Goal: Task Accomplishment & Management: Manage account settings

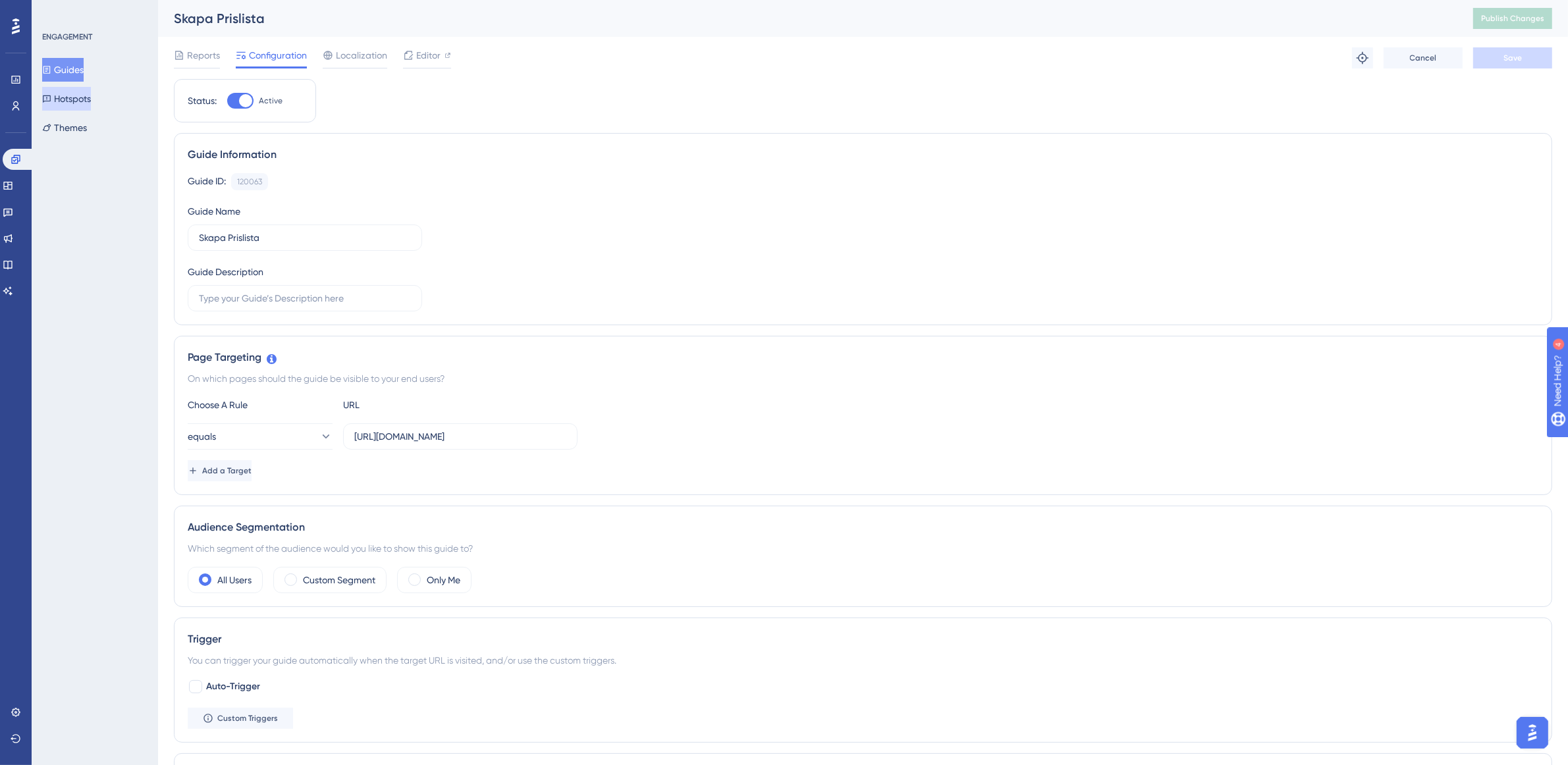
click at [78, 99] on button "Hotspots" at bounding box center [67, 99] width 49 height 24
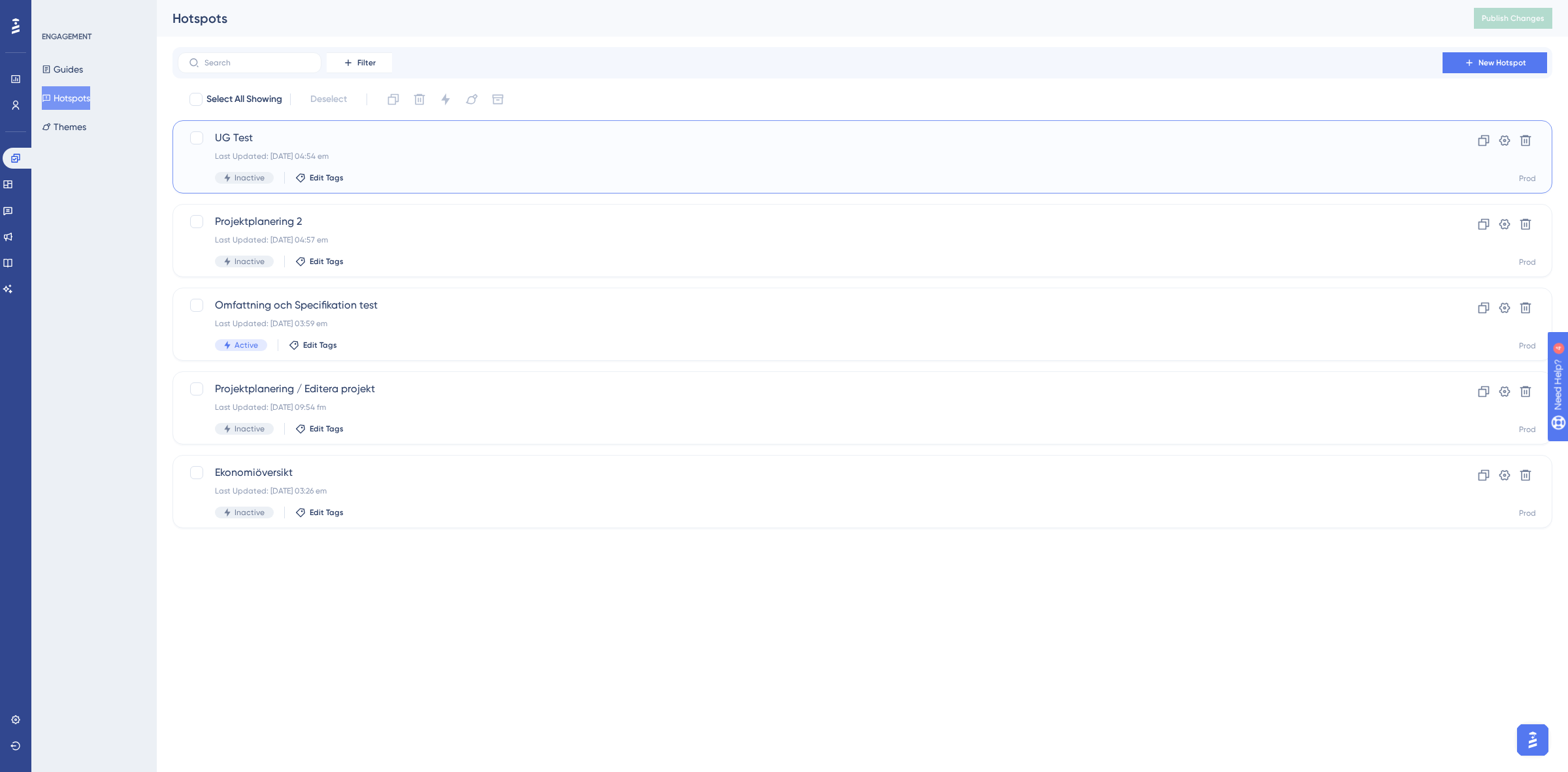
click at [584, 137] on span "UG Test" at bounding box center [811, 138] width 1190 height 16
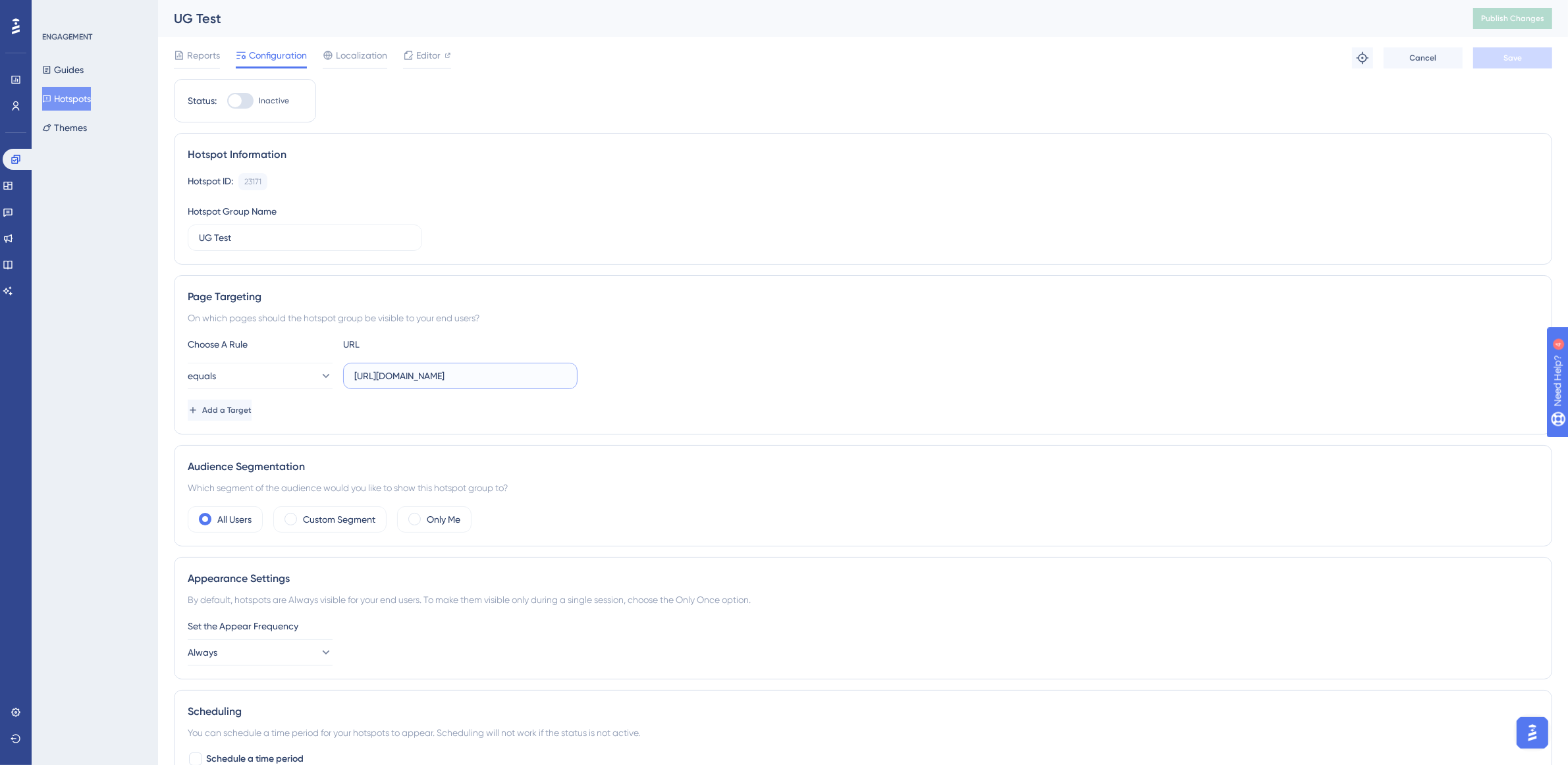
scroll to position [0, 45]
drag, startPoint x: 488, startPoint y: 376, endPoint x: 650, endPoint y: 377, distance: 162.0
click at [650, 377] on div "equals https://app2.projektportalen.se/project/557446/editProject" at bounding box center [863, 375] width 1351 height 26
click at [707, 363] on div "equals https://app2.projektportalen.se/project/557446/editProject" at bounding box center [863, 375] width 1351 height 26
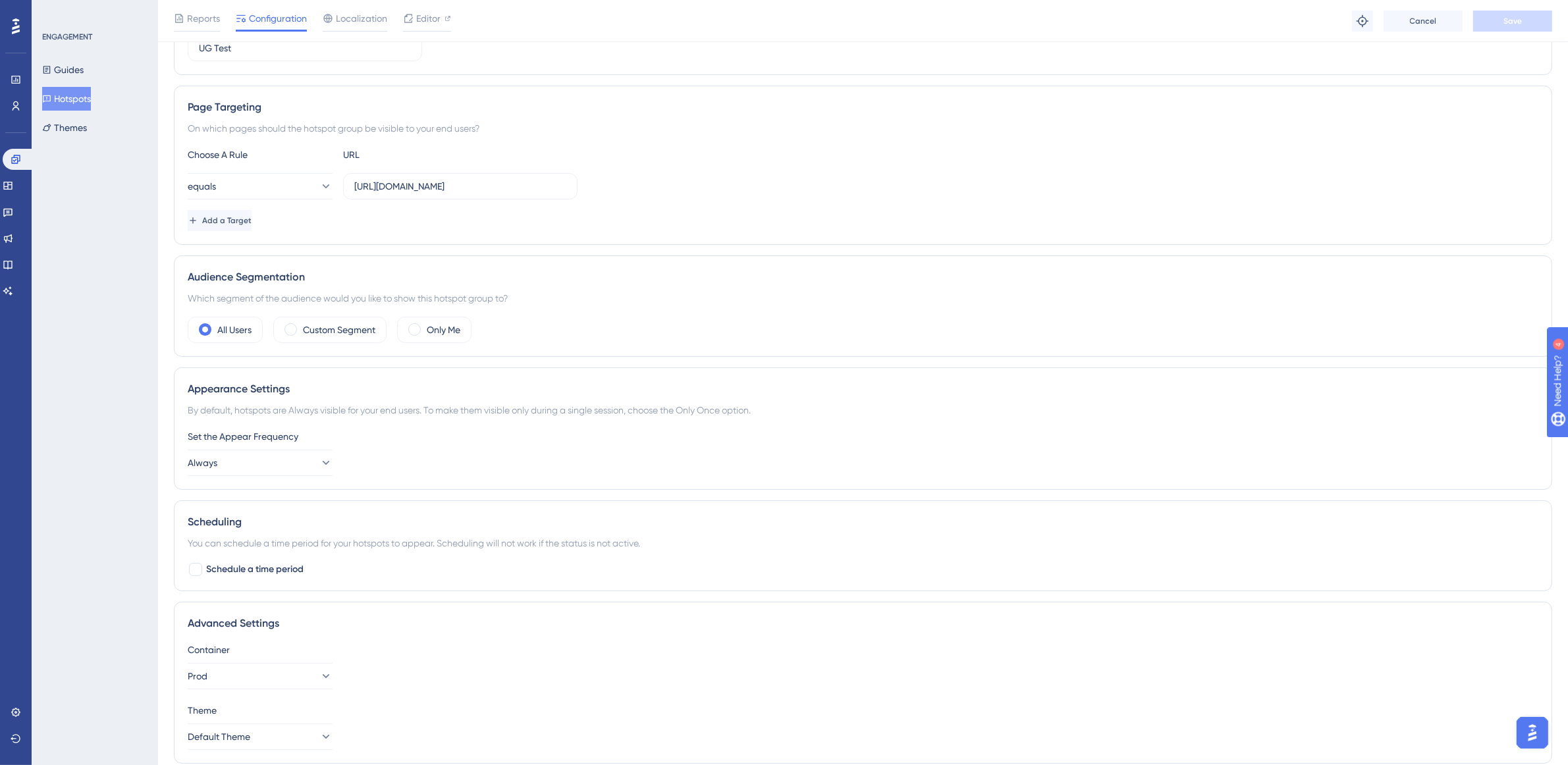
scroll to position [166, 0]
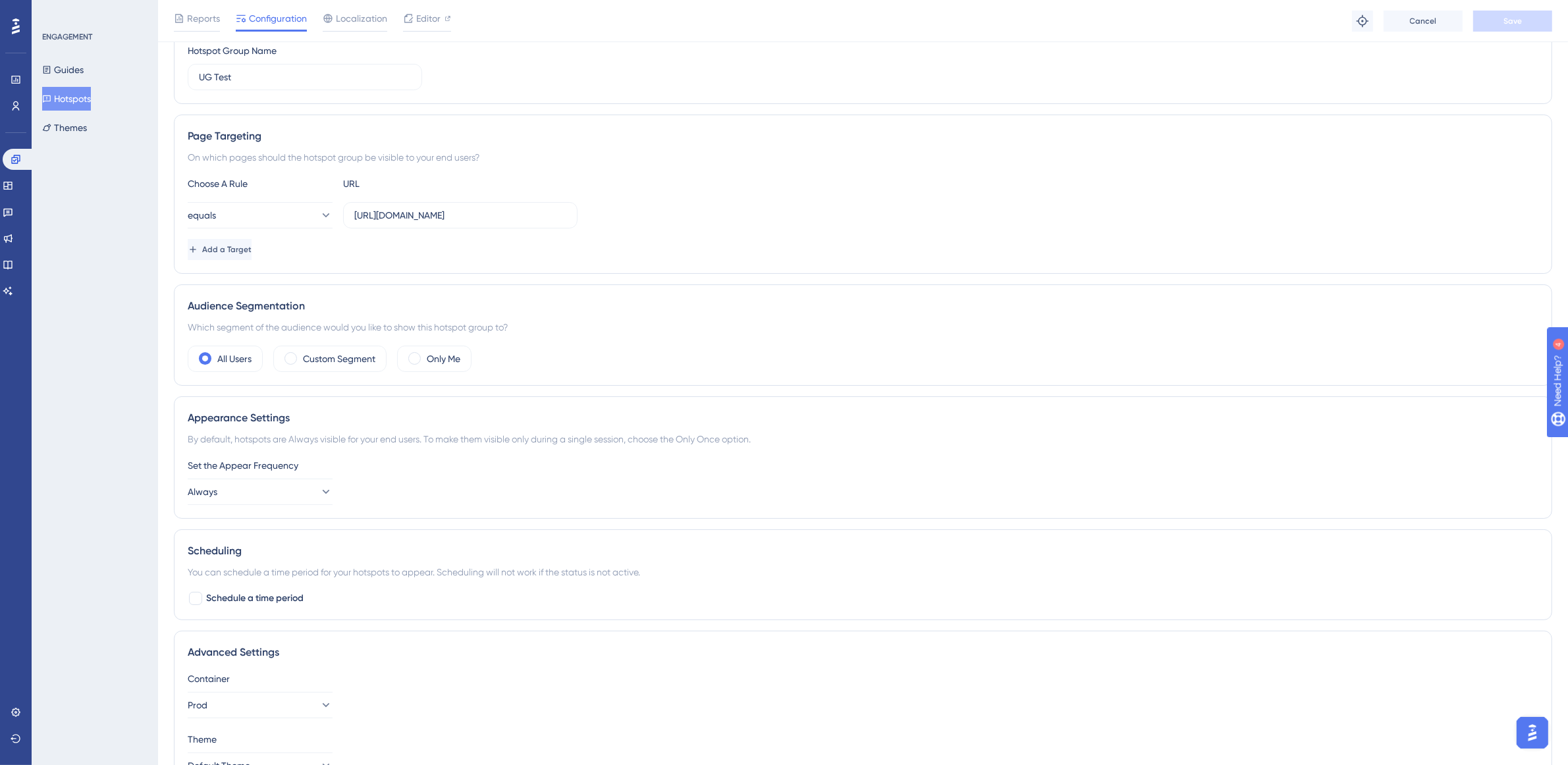
click at [91, 107] on button "Hotspots" at bounding box center [67, 99] width 49 height 24
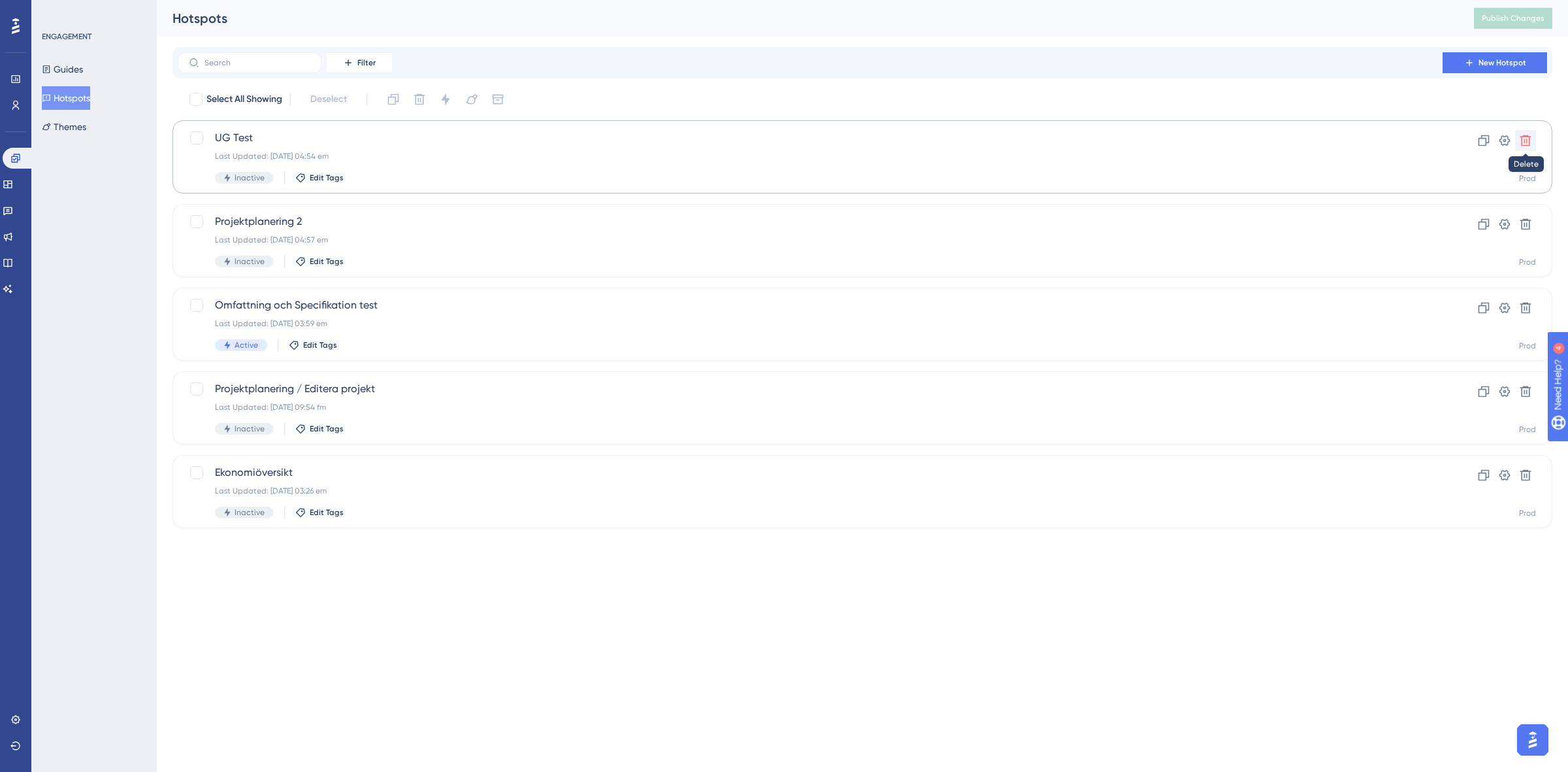
click at [1520, 138] on icon at bounding box center [1525, 141] width 13 height 13
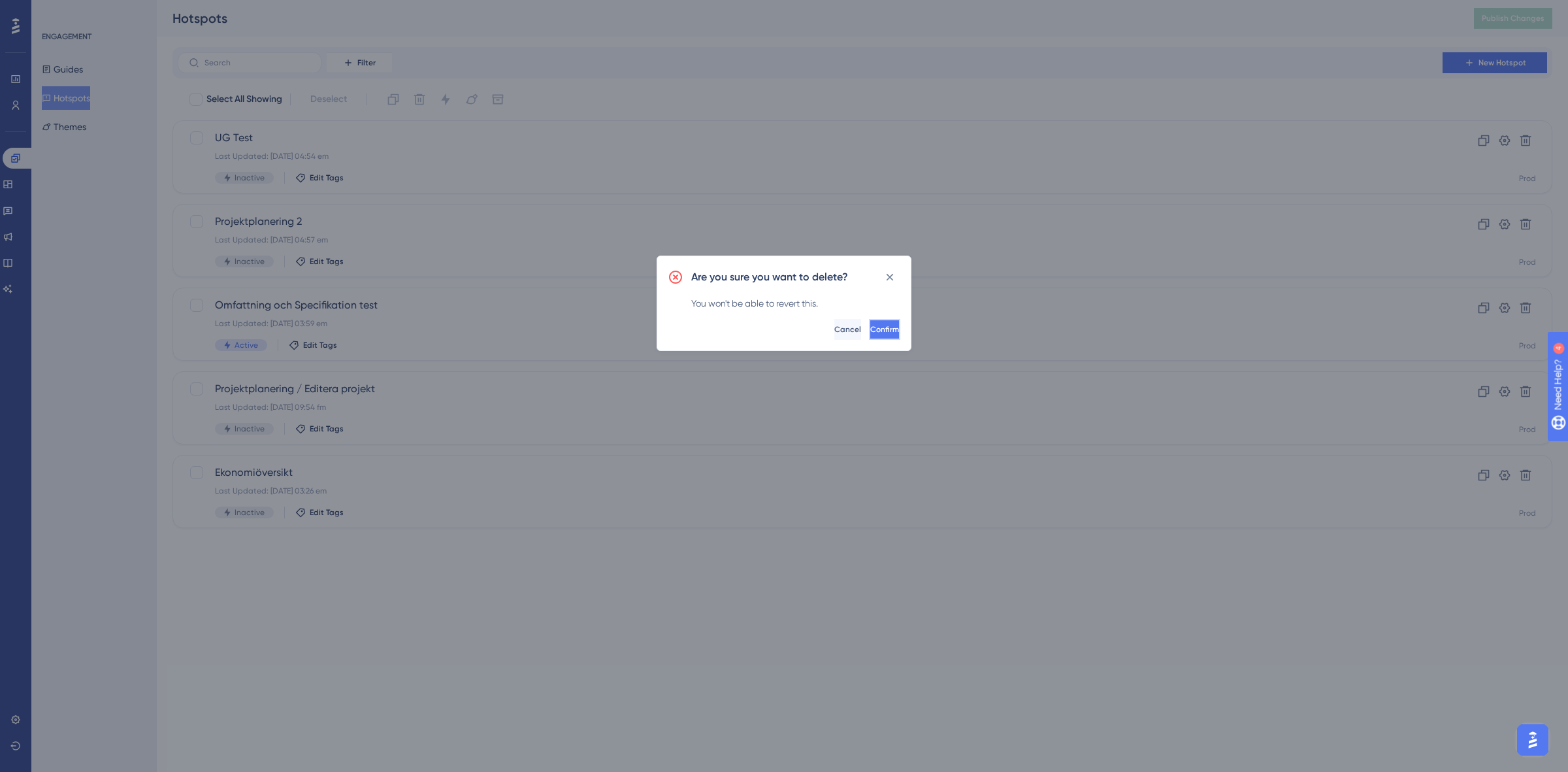
click at [874, 328] on span "Confirm" at bounding box center [884, 329] width 29 height 10
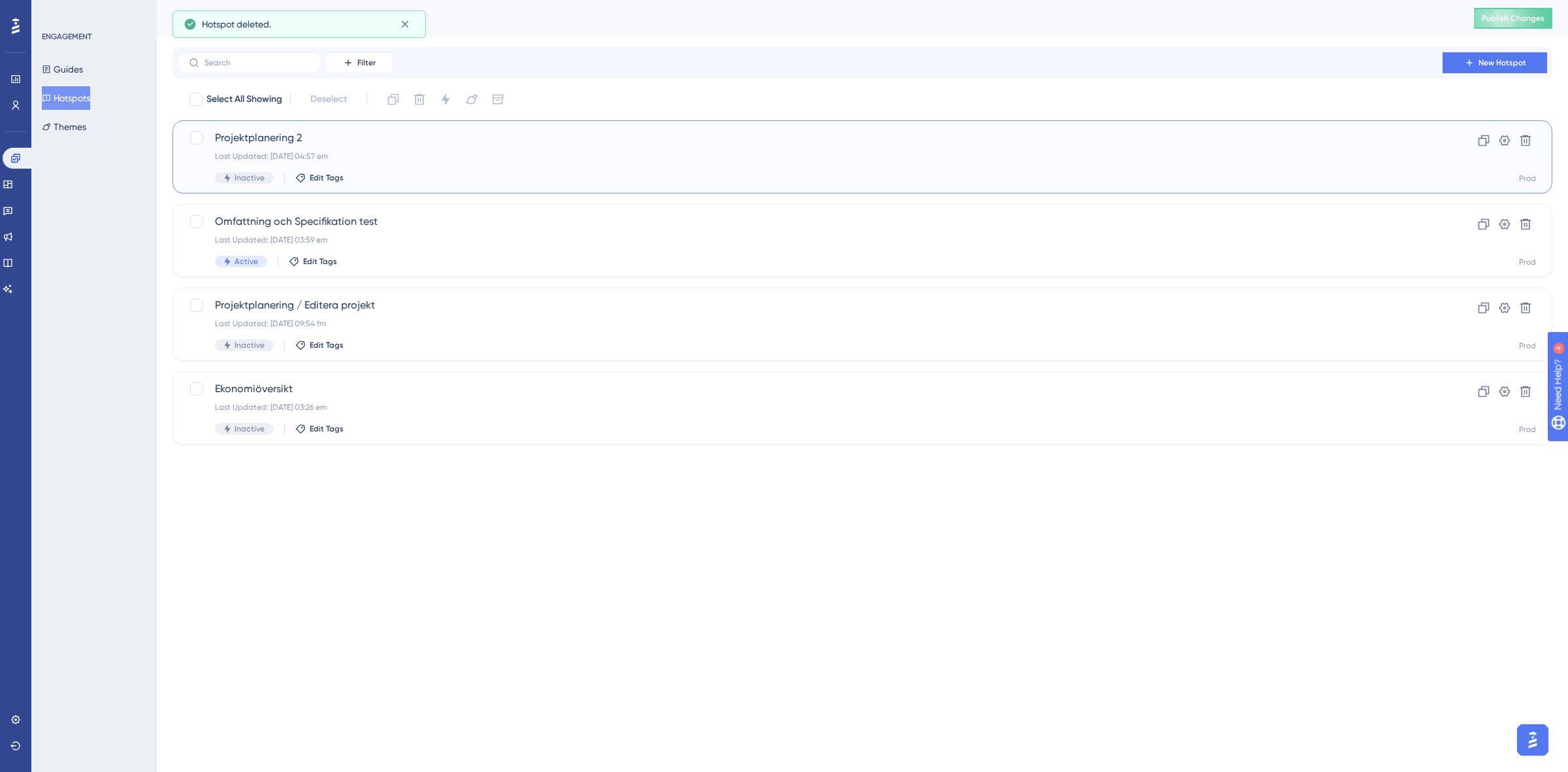
click at [840, 162] on div "Projektplanering 2 Last Updated: 05 aug. 2025 04:57 em Inactive Edit Tags" at bounding box center [811, 157] width 1190 height 54
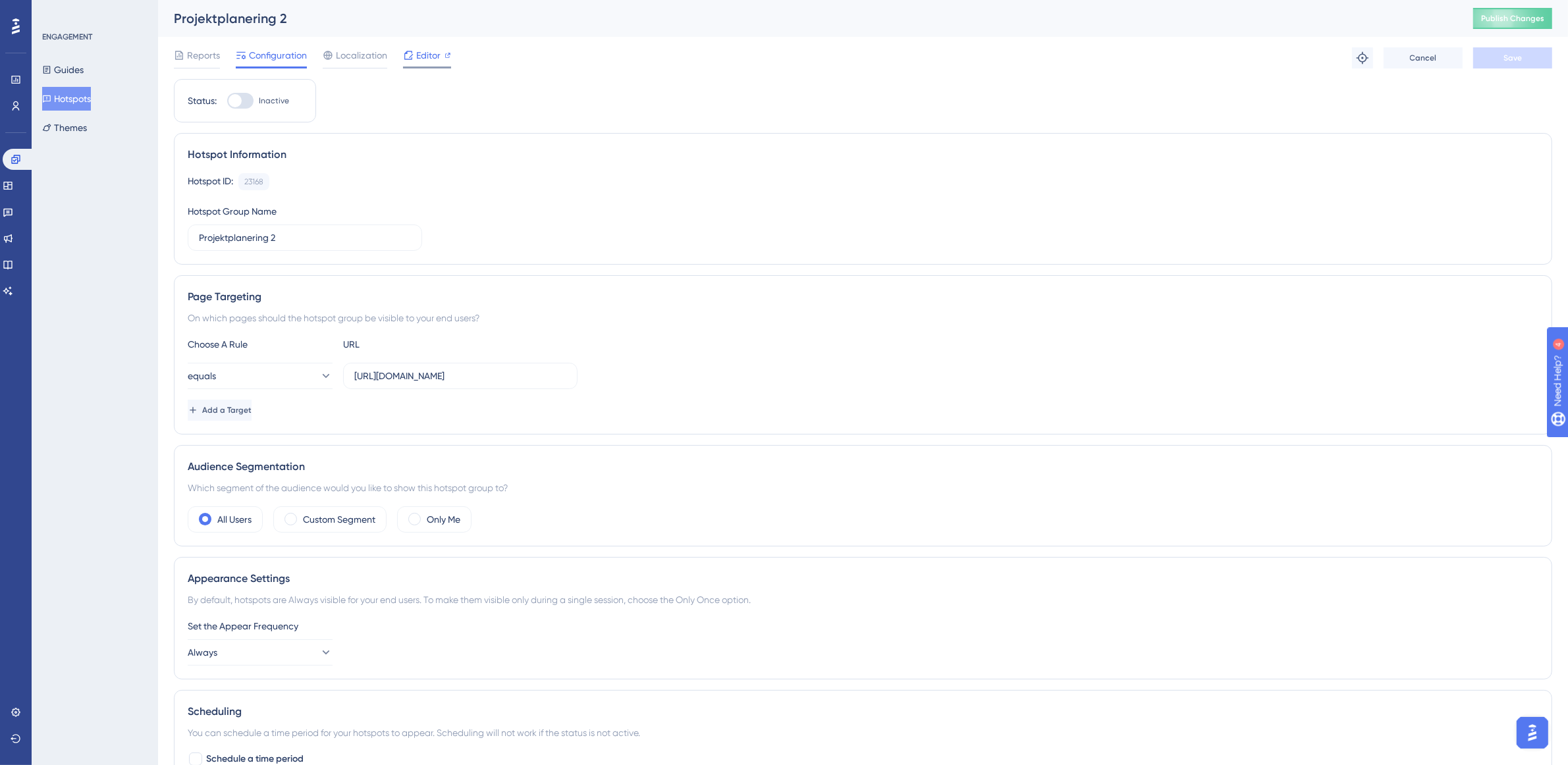
click at [412, 57] on icon at bounding box center [408, 55] width 10 height 10
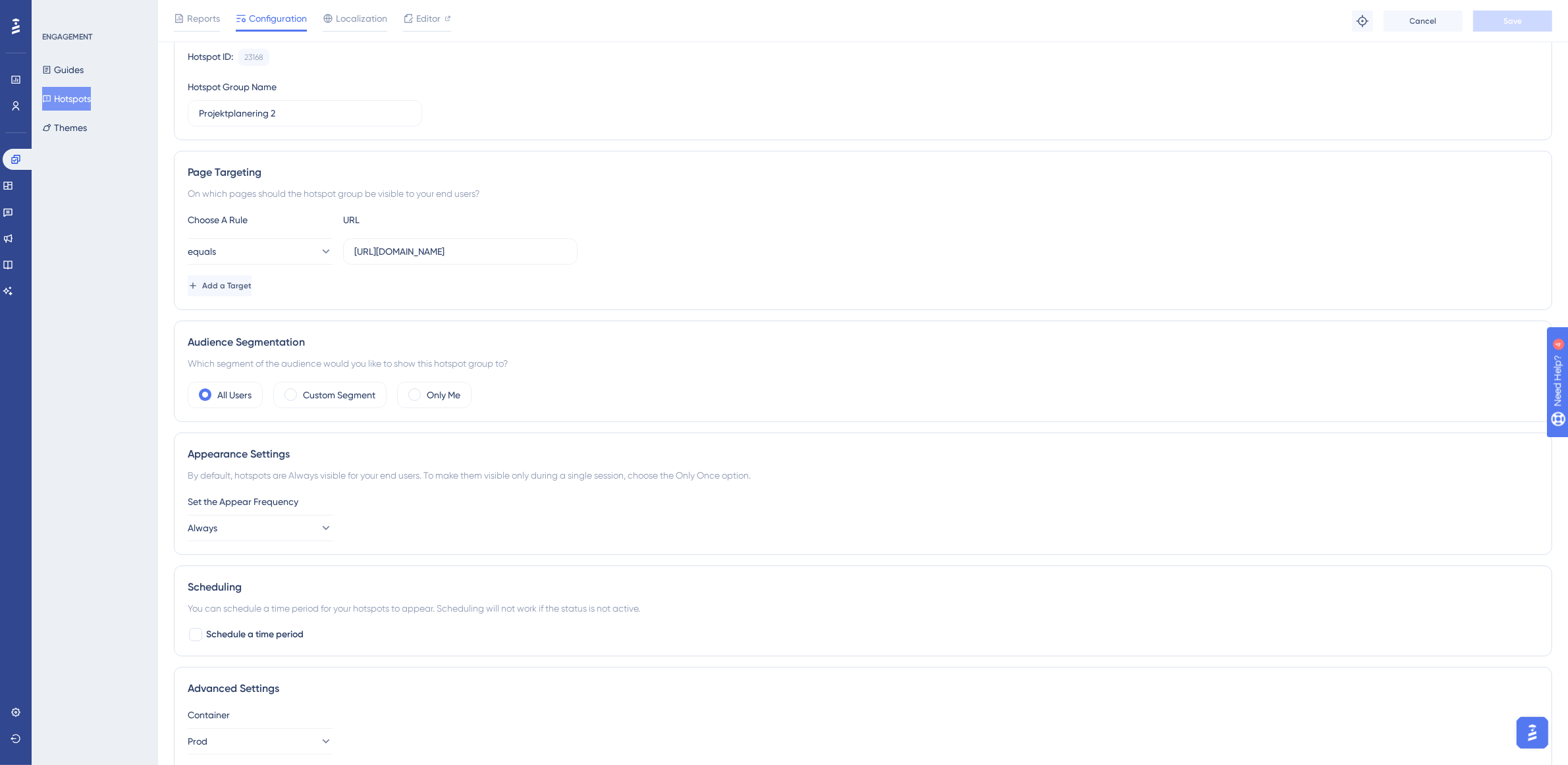
scroll to position [244, 0]
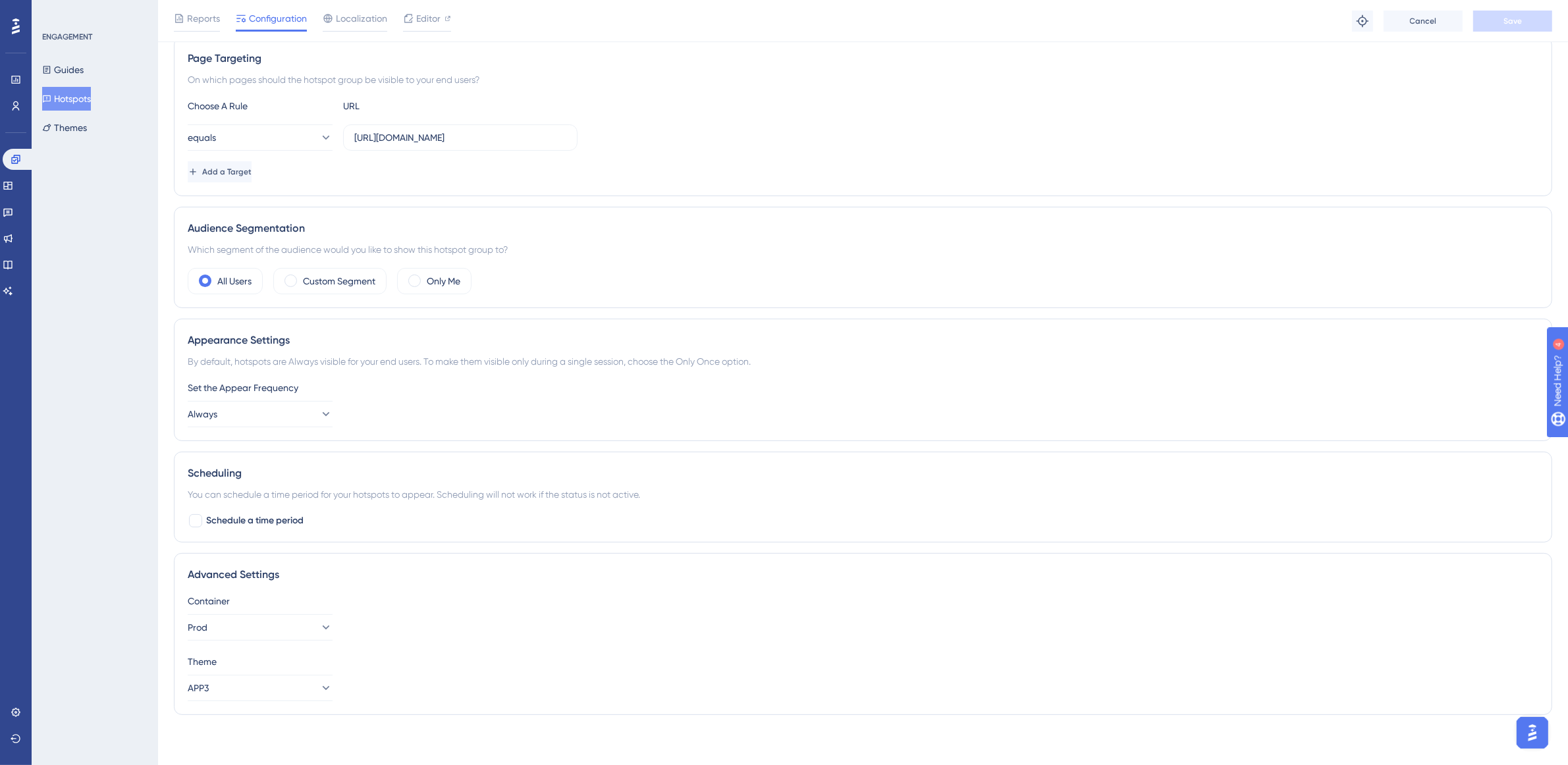
click at [70, 93] on button "Hotspots" at bounding box center [67, 99] width 49 height 24
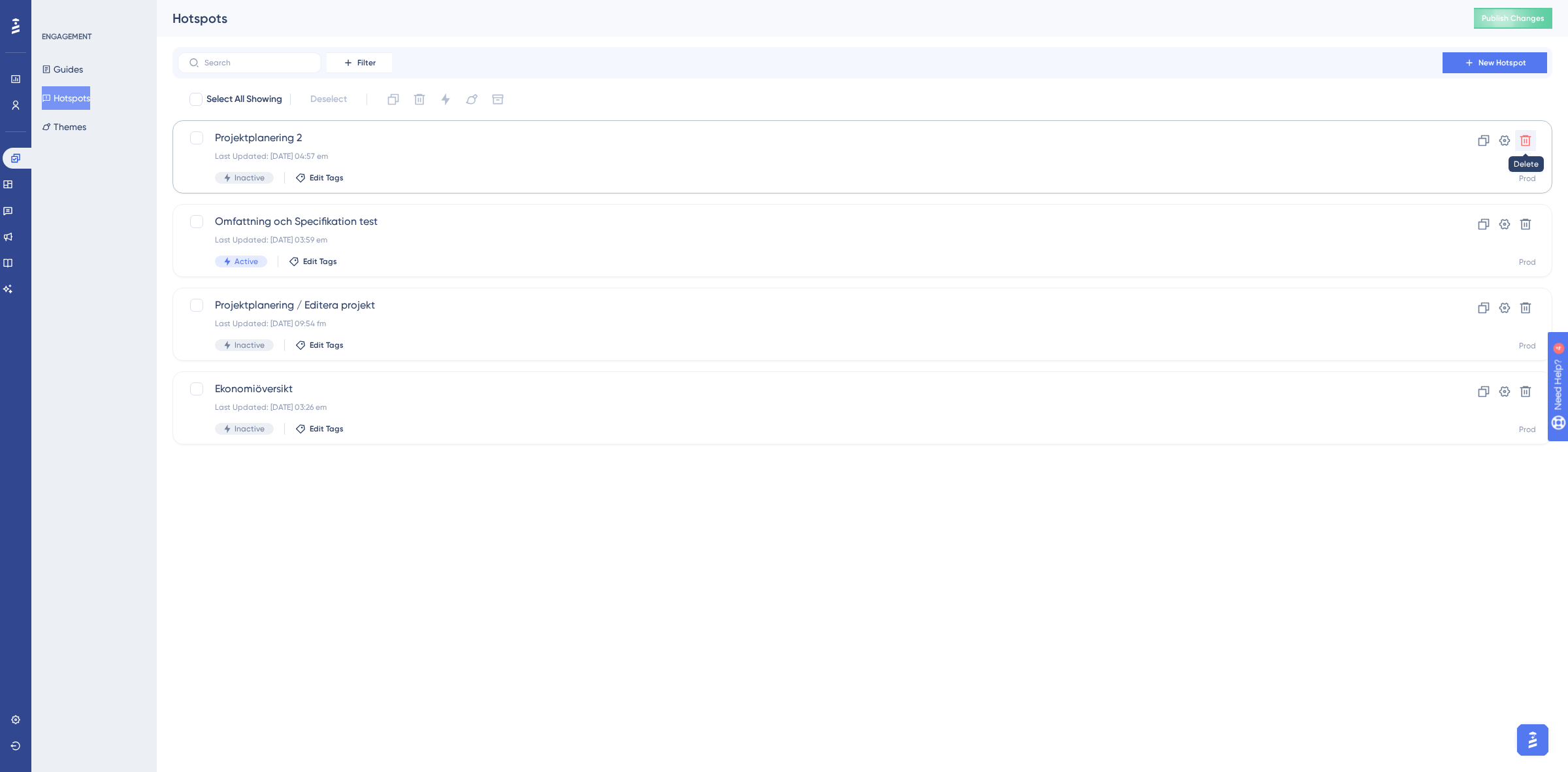
click at [1527, 141] on icon at bounding box center [1525, 141] width 13 height 13
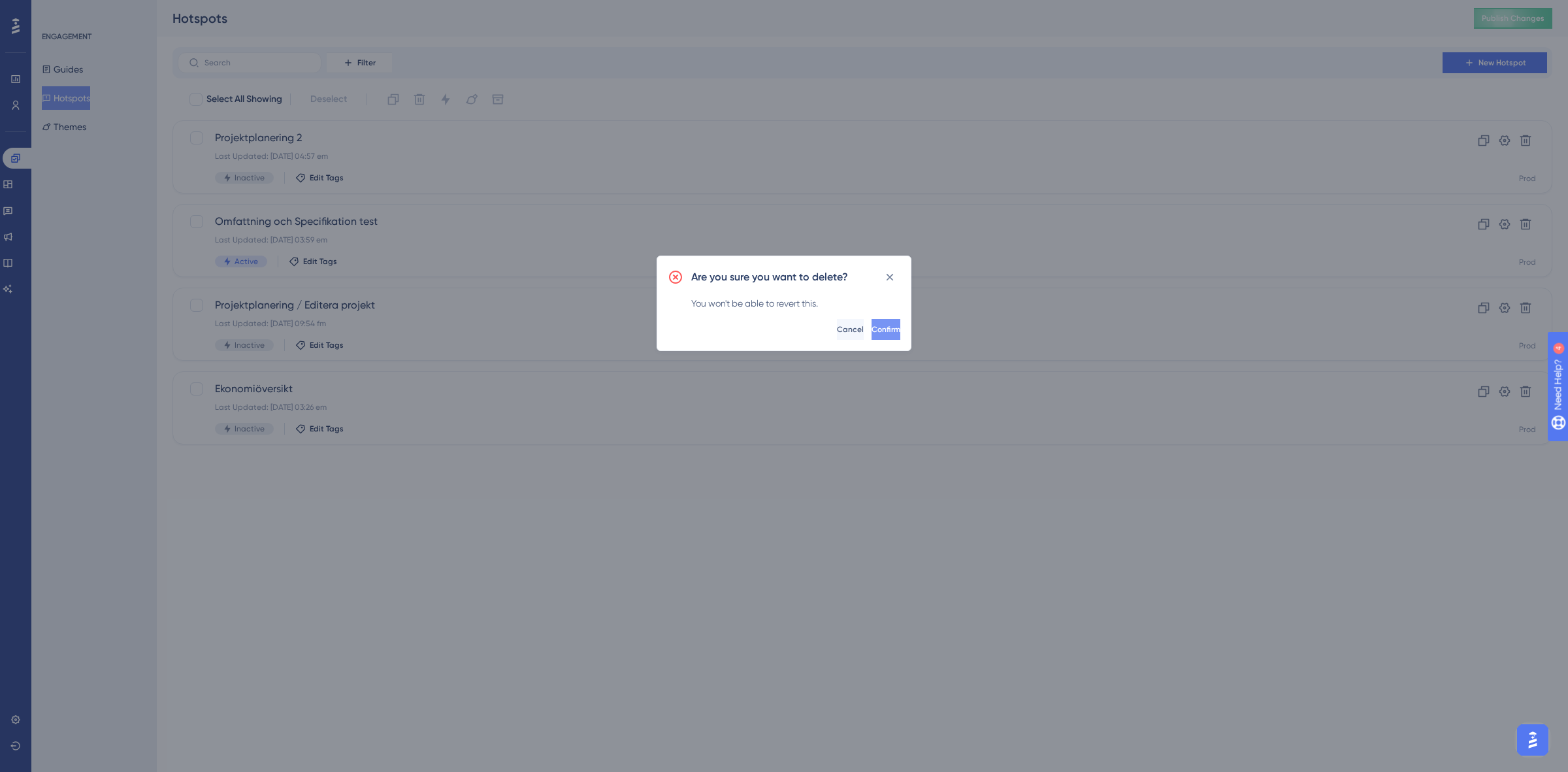
click at [871, 327] on span "Confirm" at bounding box center [885, 329] width 29 height 10
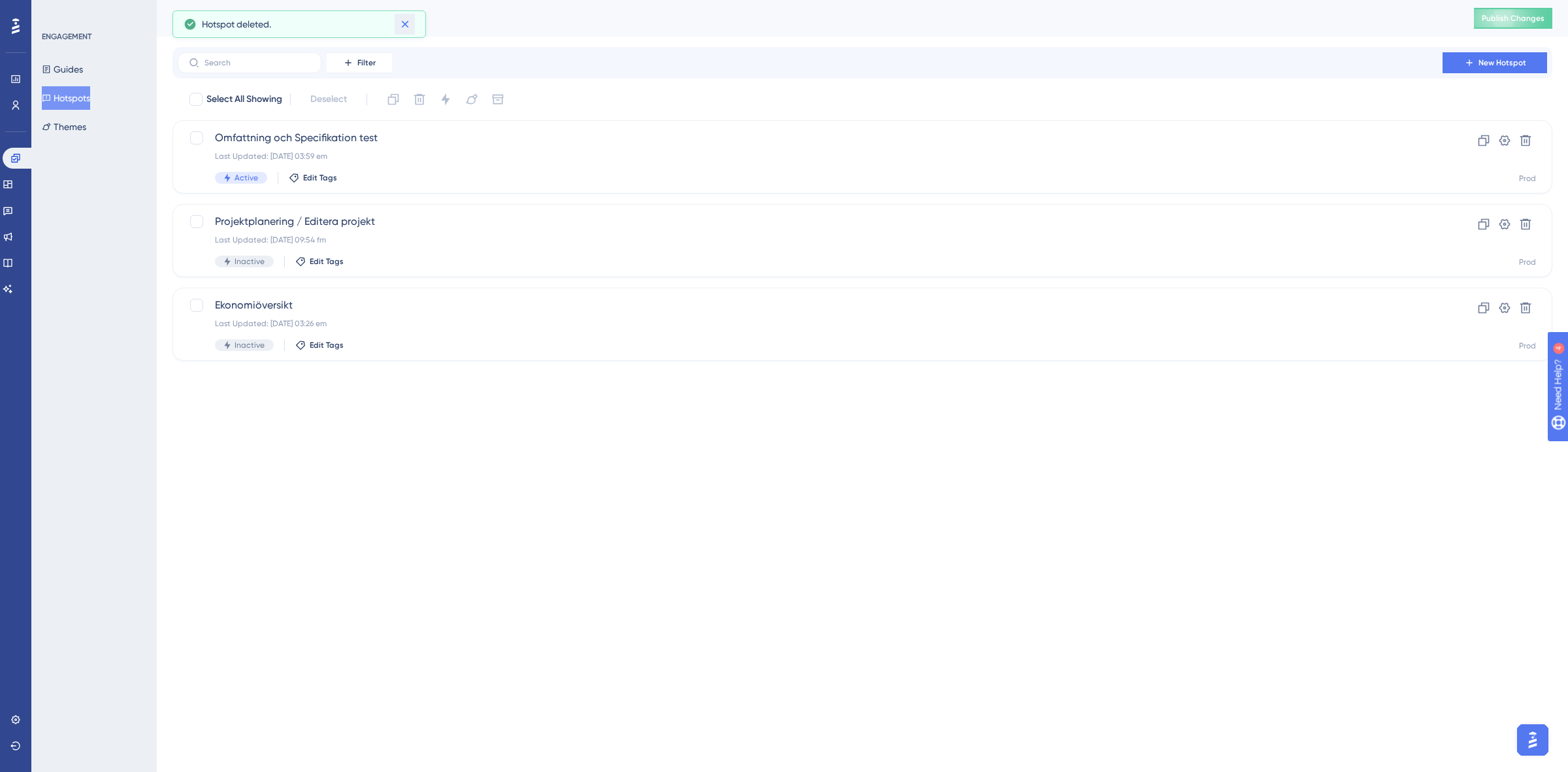
click at [400, 25] on icon at bounding box center [405, 24] width 13 height 13
click at [421, 246] on div "Projektplanering / Editera projekt Last Updated: 16 okt. 2024 09:54 fm Inactive…" at bounding box center [811, 240] width 1190 height 54
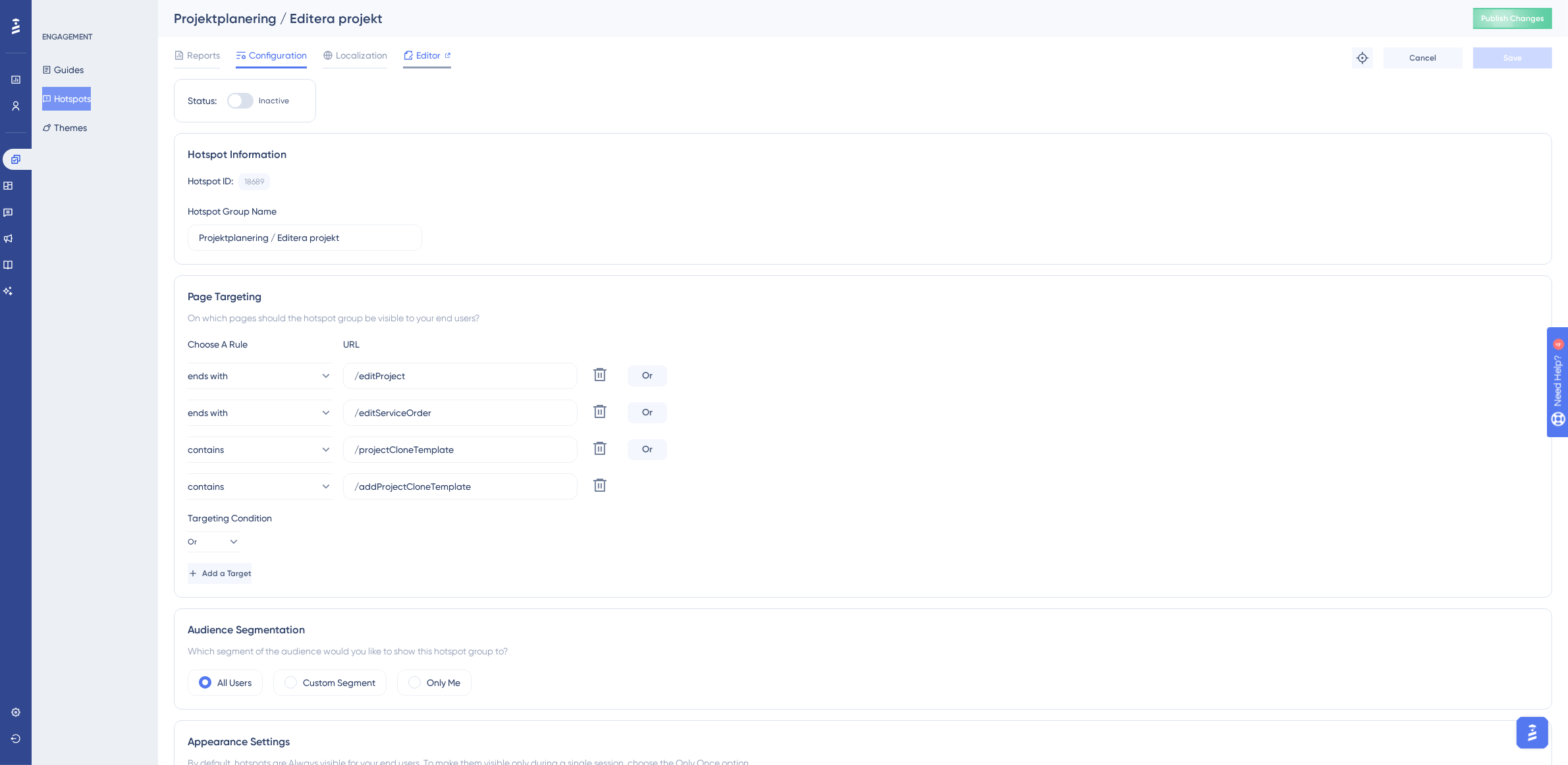
click at [429, 63] on div "Editor" at bounding box center [427, 57] width 48 height 21
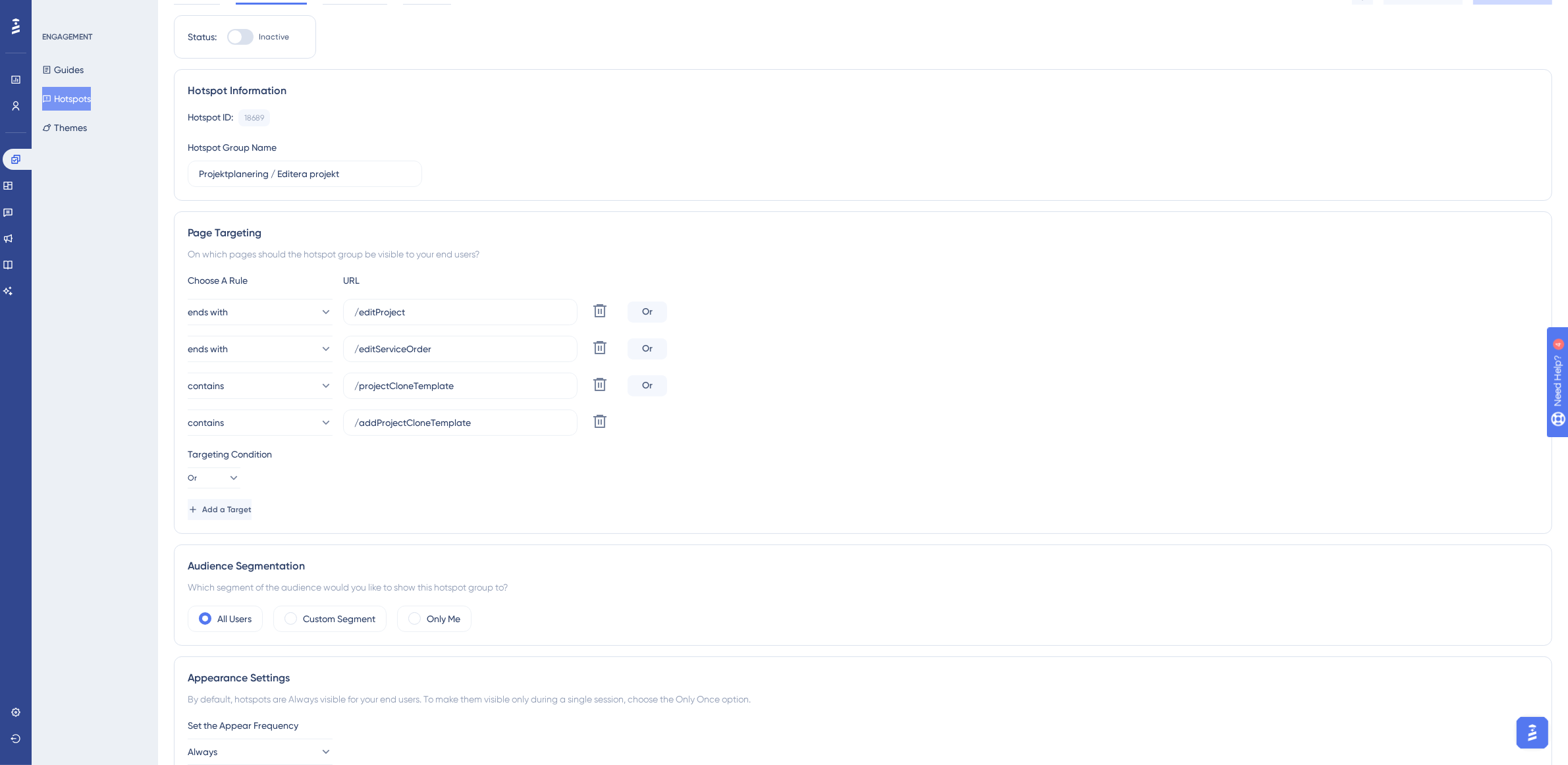
scroll to position [164, 0]
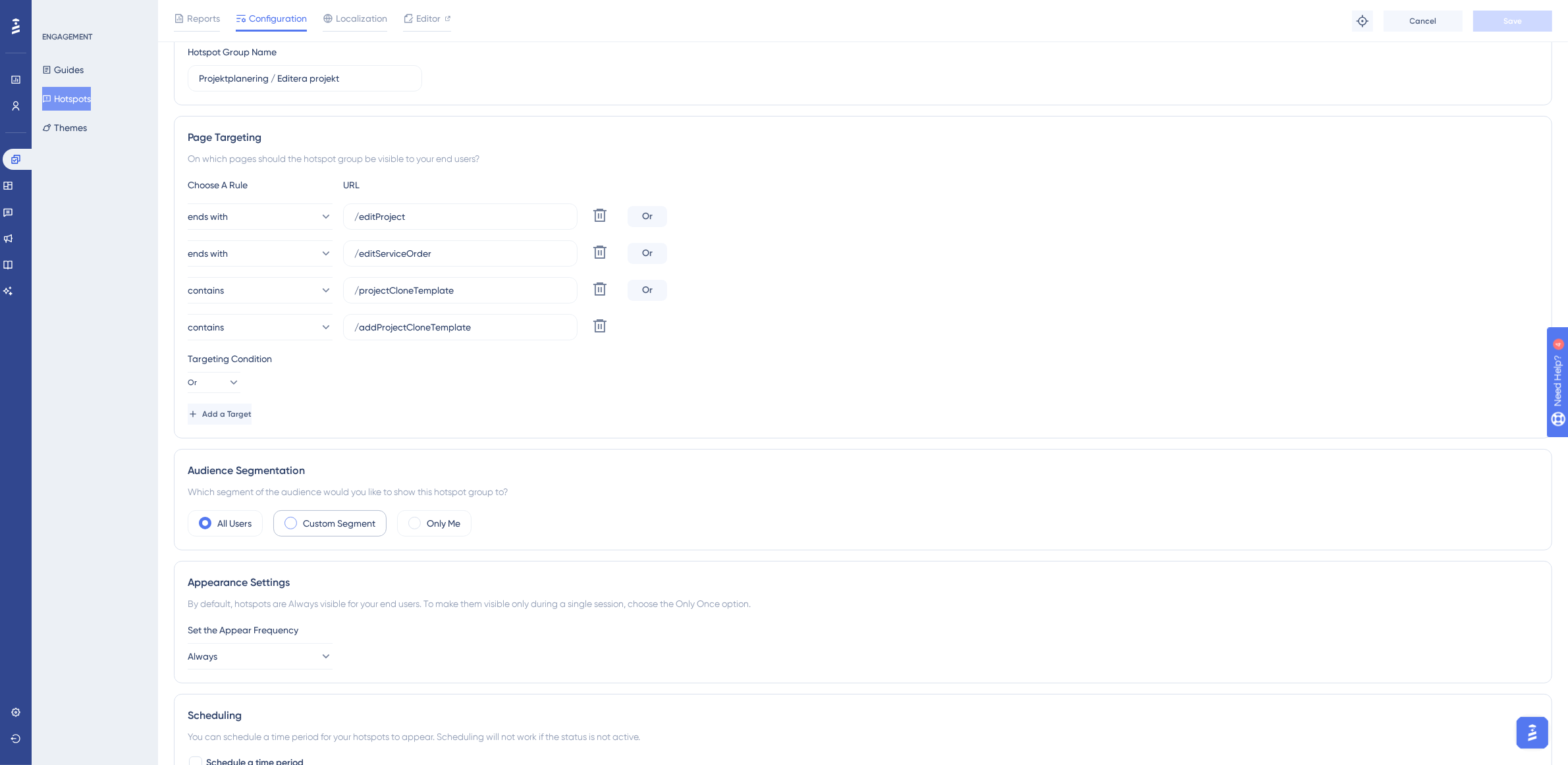
click at [355, 535] on div "Custom Segment" at bounding box center [330, 523] width 113 height 26
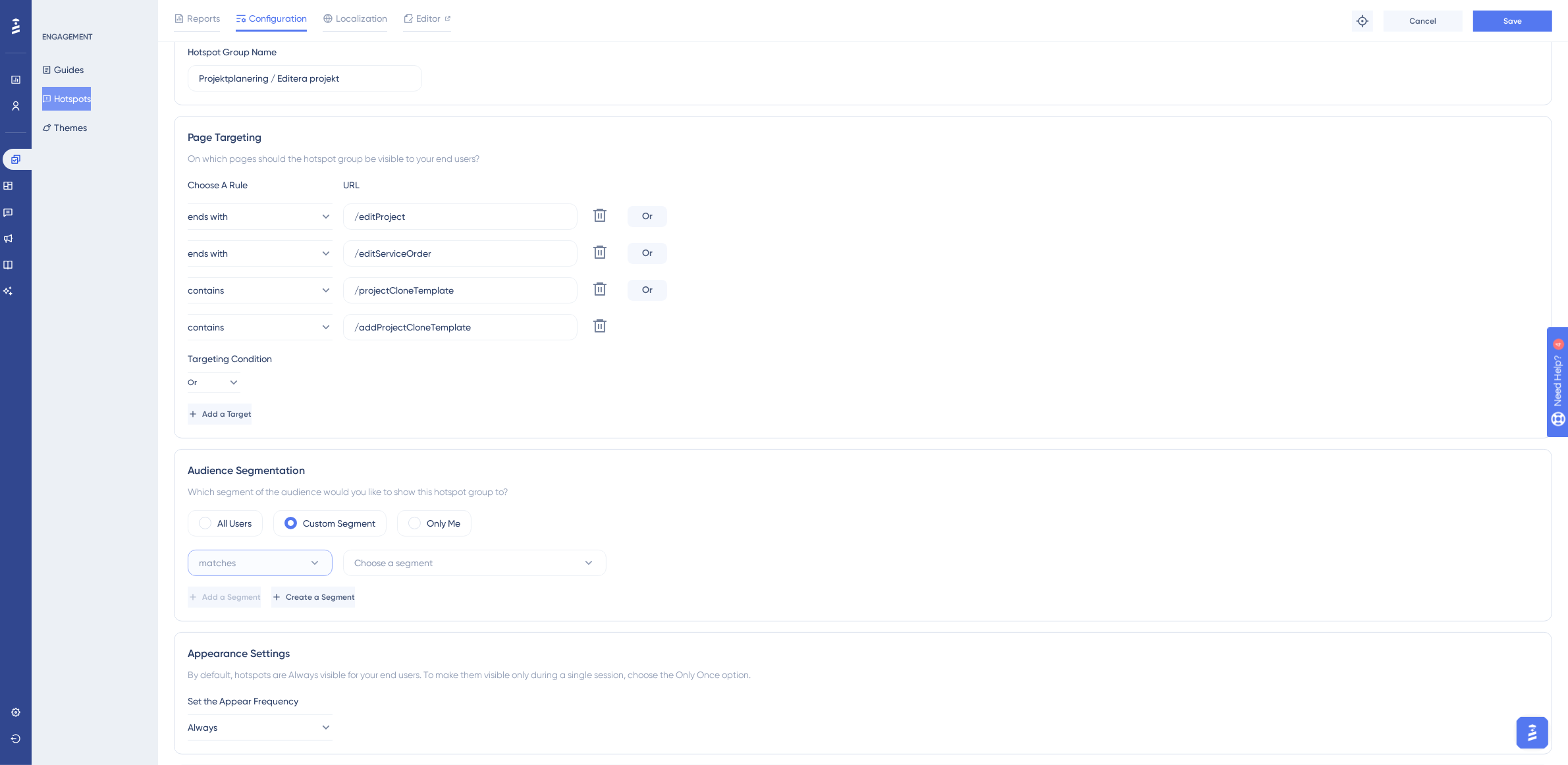
click at [294, 560] on button "matches" at bounding box center [260, 562] width 145 height 26
click at [495, 576] on button "Choose a segment" at bounding box center [474, 562] width 263 height 26
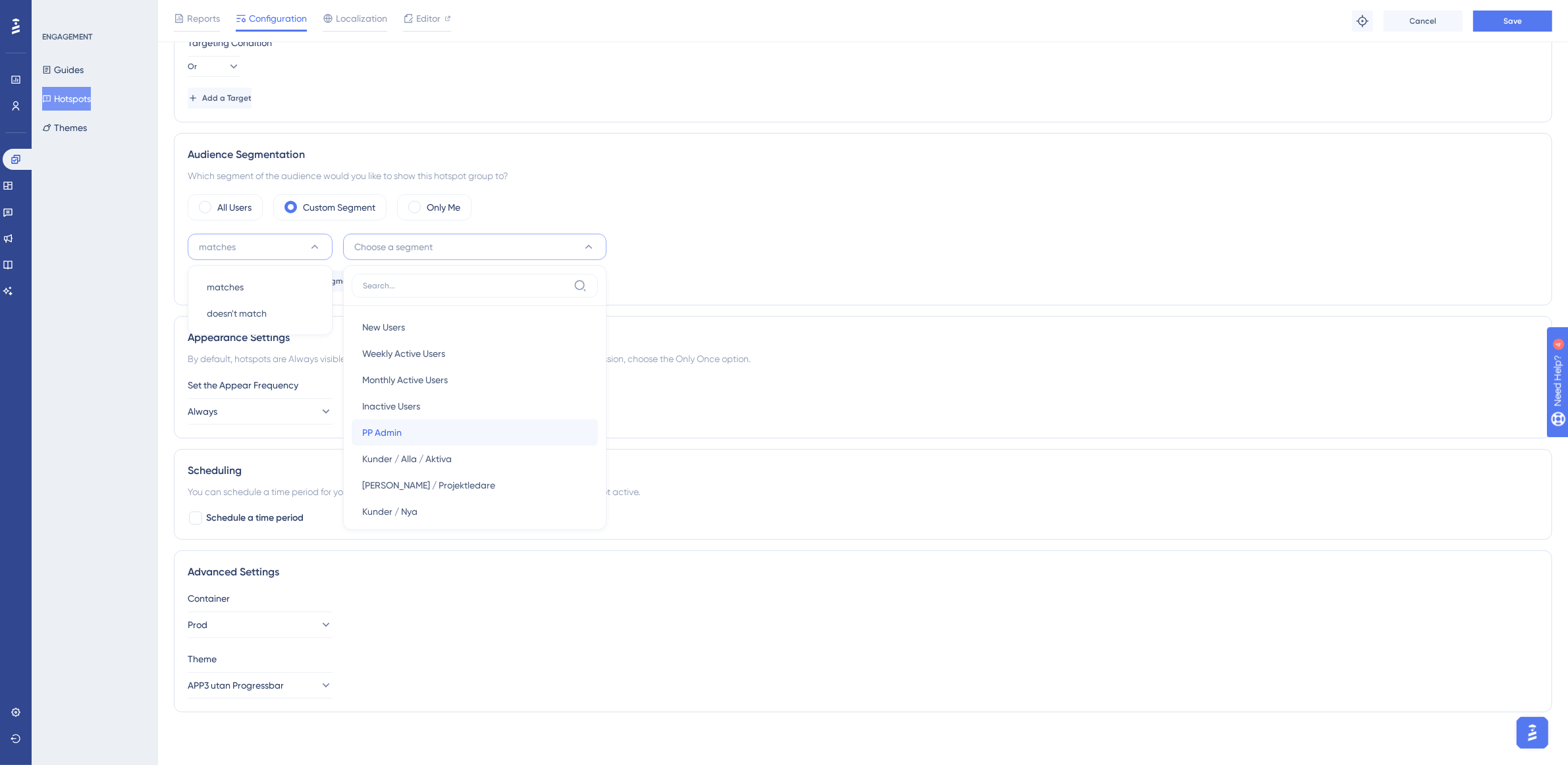
click at [447, 436] on div "PP Admin PP Admin" at bounding box center [475, 432] width 225 height 26
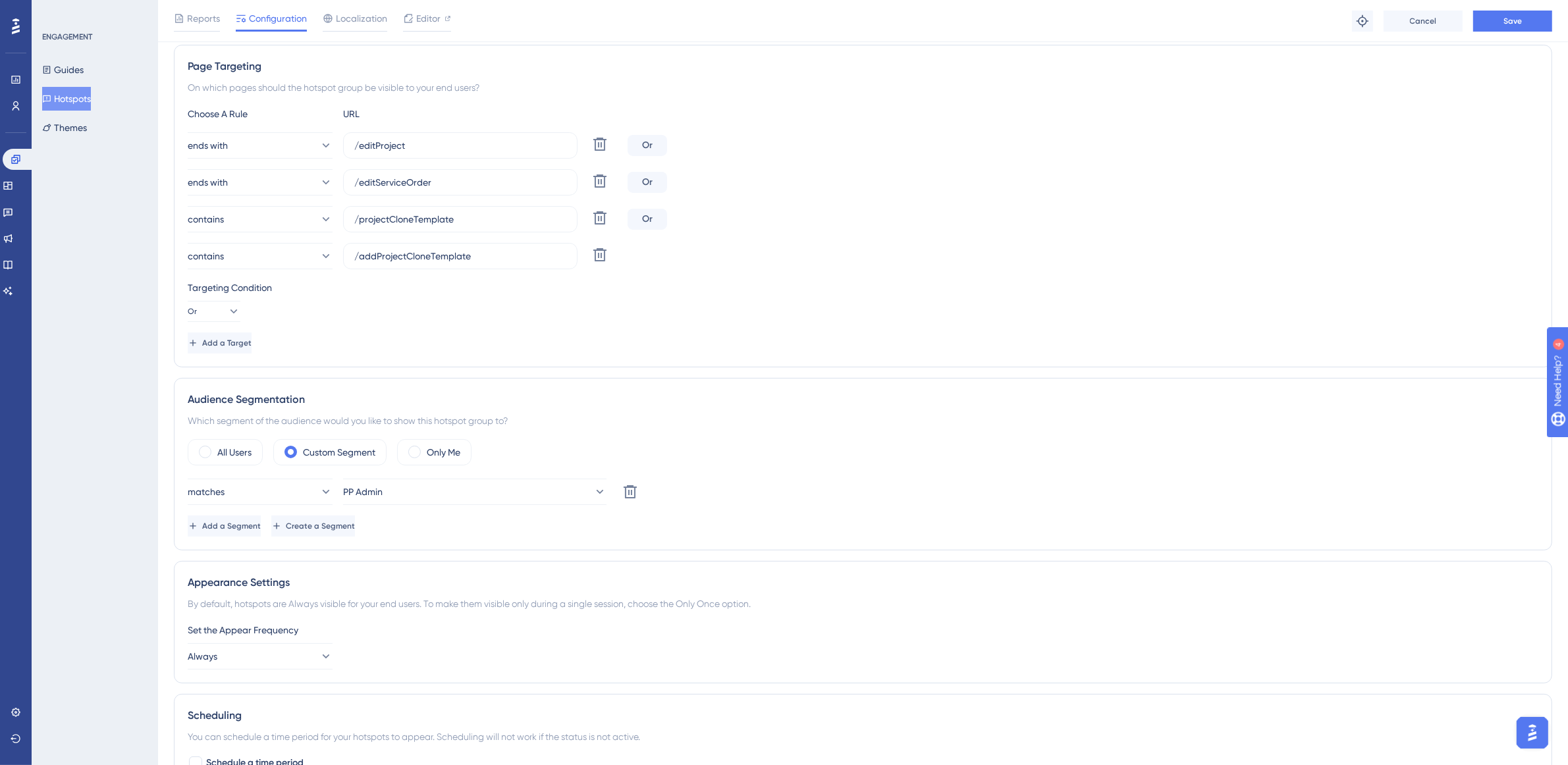
scroll to position [0, 0]
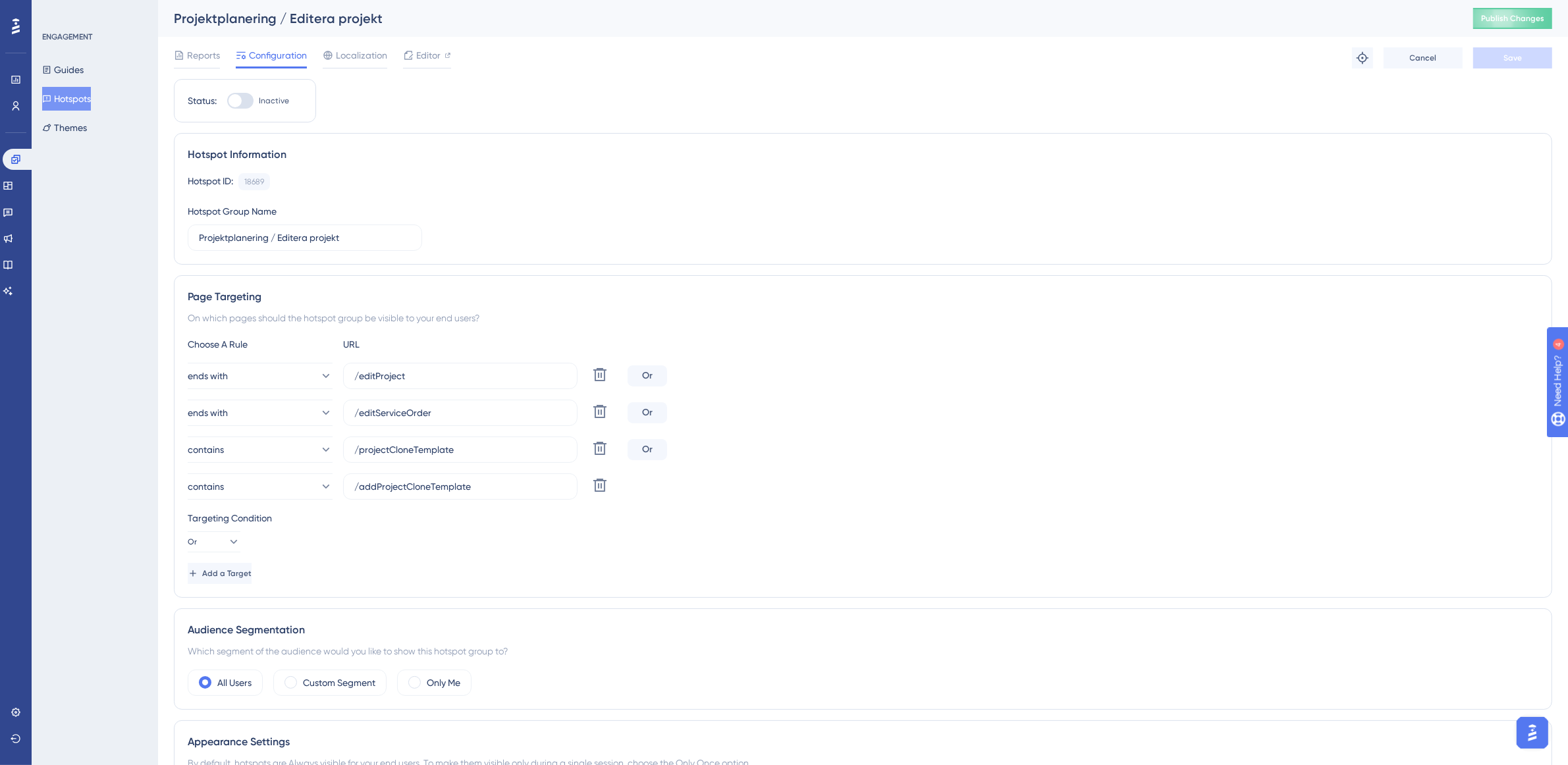
click at [234, 99] on div at bounding box center [235, 101] width 13 height 13
click at [227, 101] on input "Inactive" at bounding box center [226, 101] width 1 height 1
checkbox input "true"
click at [1528, 57] on button "Save" at bounding box center [1512, 57] width 79 height 21
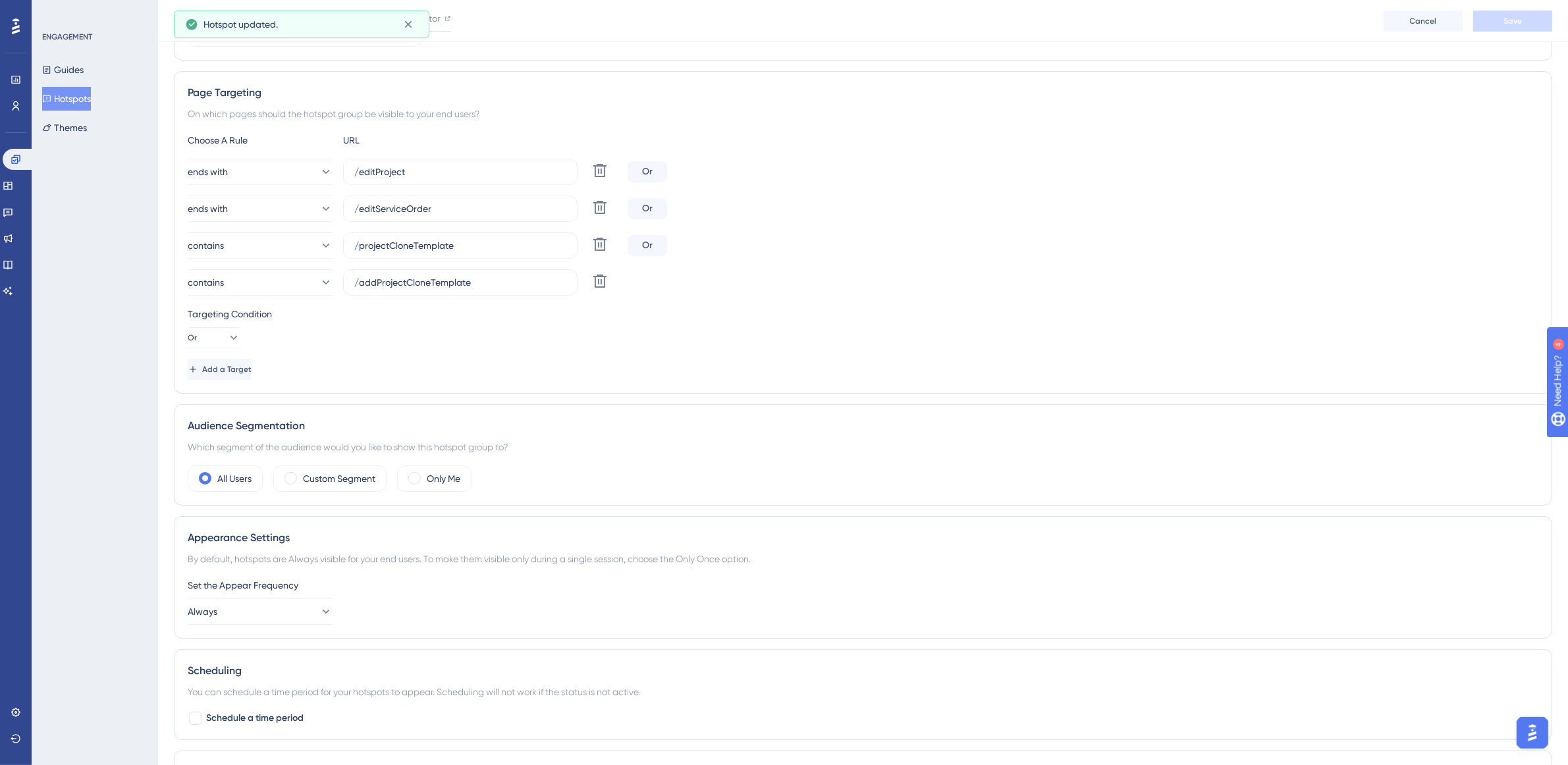
scroll to position [329, 0]
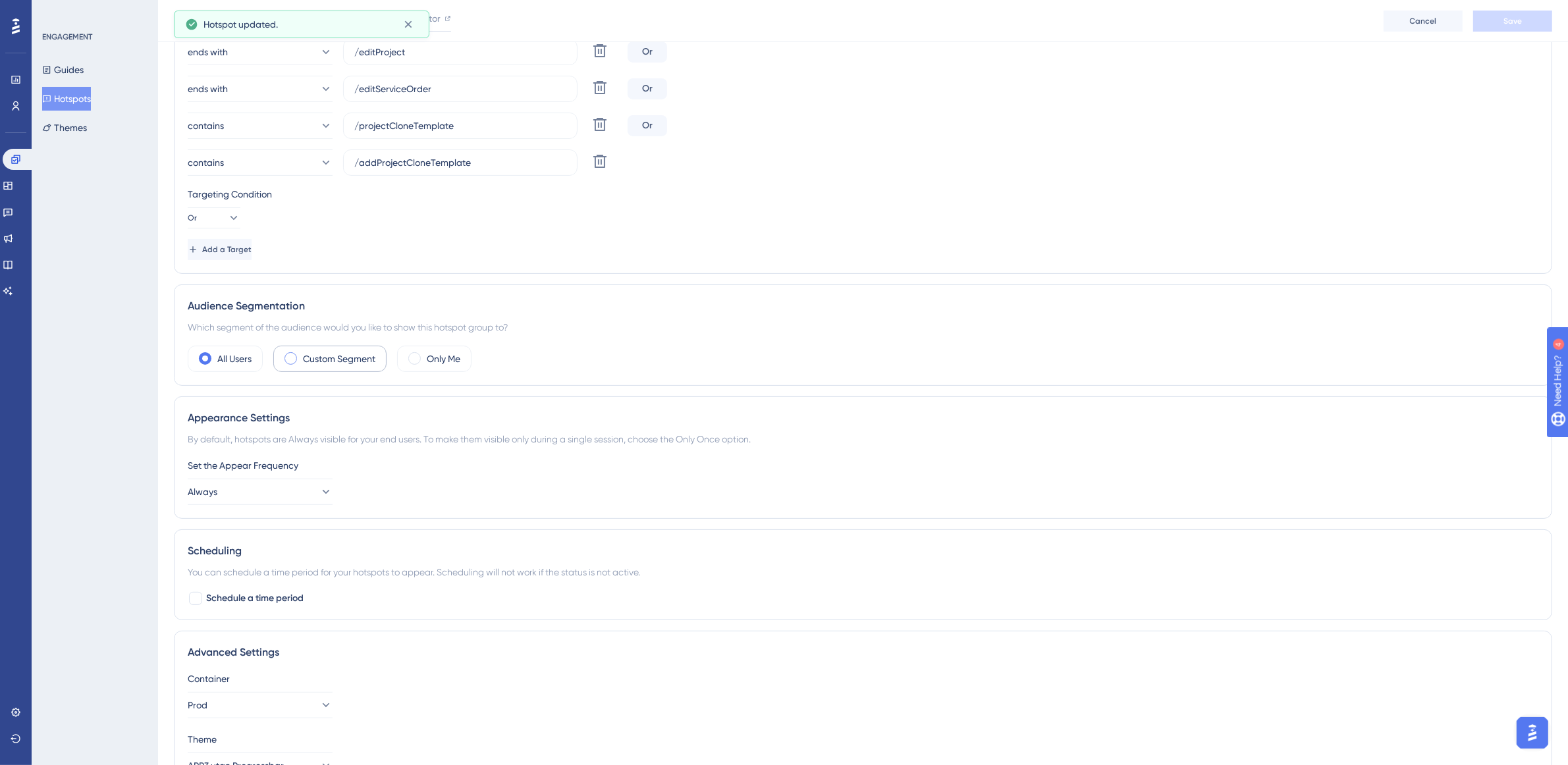
click at [340, 360] on label "Custom Segment" at bounding box center [339, 359] width 72 height 16
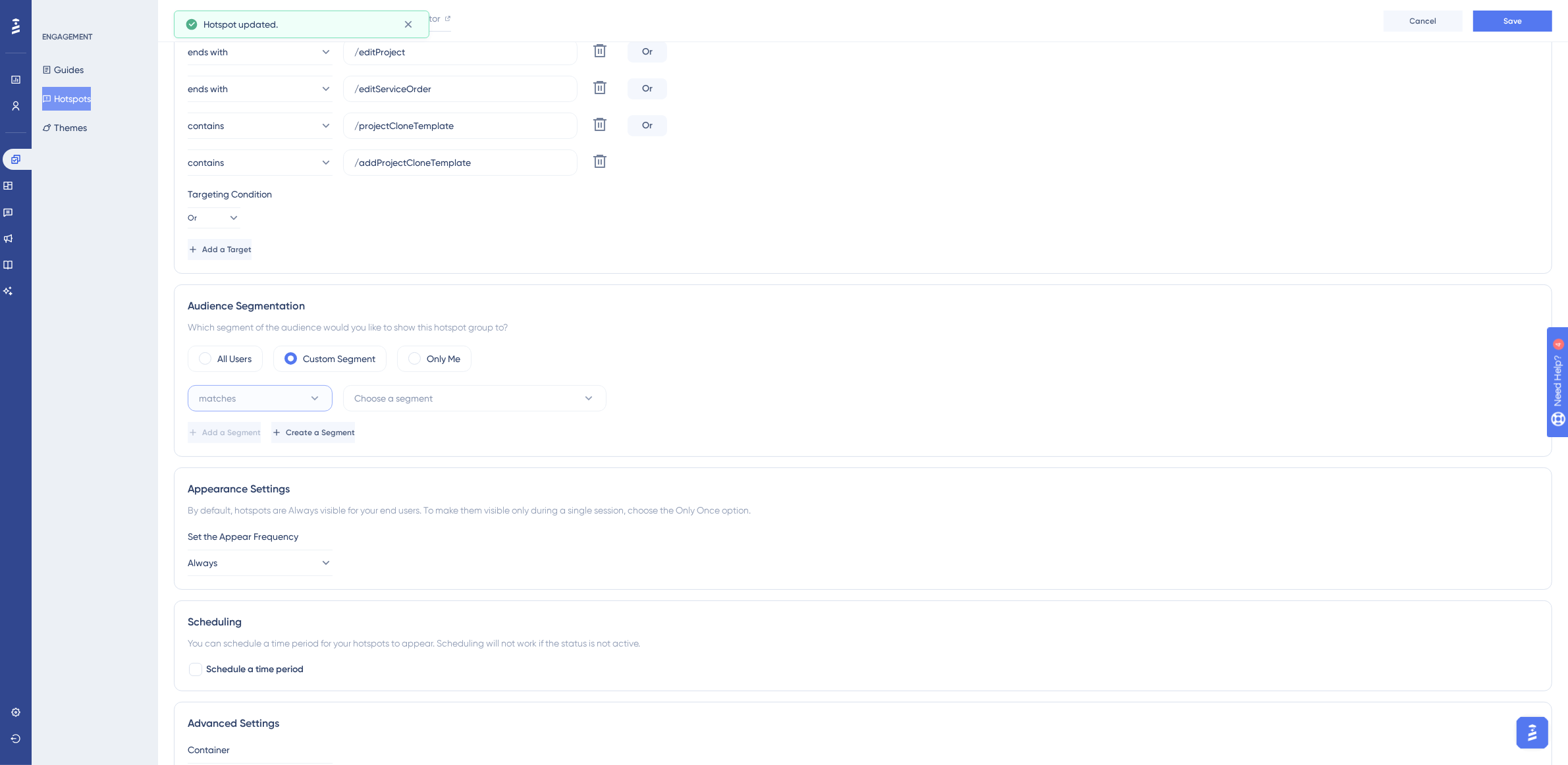
click at [293, 403] on button "matches" at bounding box center [260, 398] width 145 height 26
click at [267, 440] on div "matches matches" at bounding box center [260, 438] width 107 height 26
click at [462, 403] on button "Choose a segment" at bounding box center [474, 398] width 263 height 26
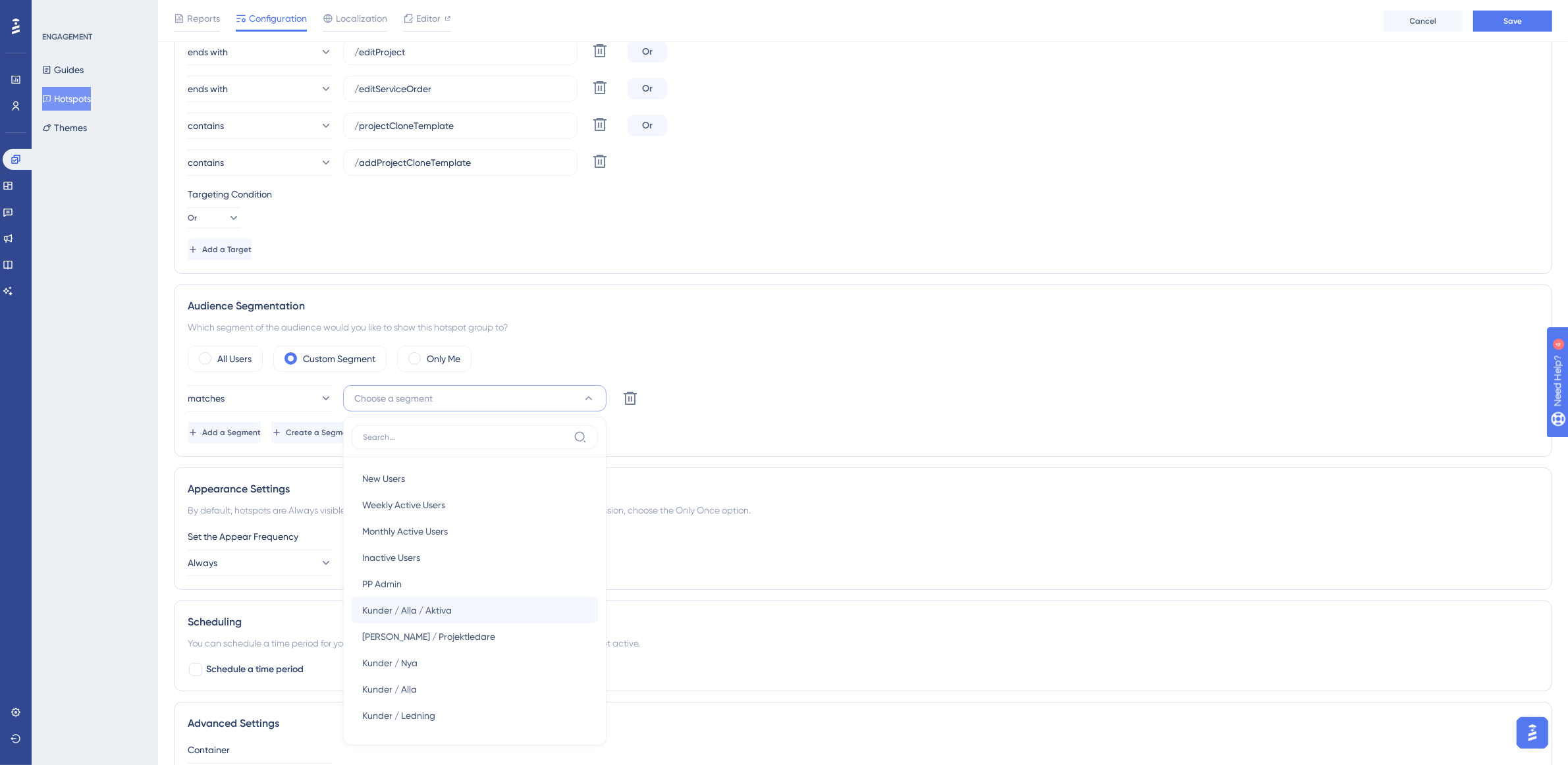
scroll to position [483, 0]
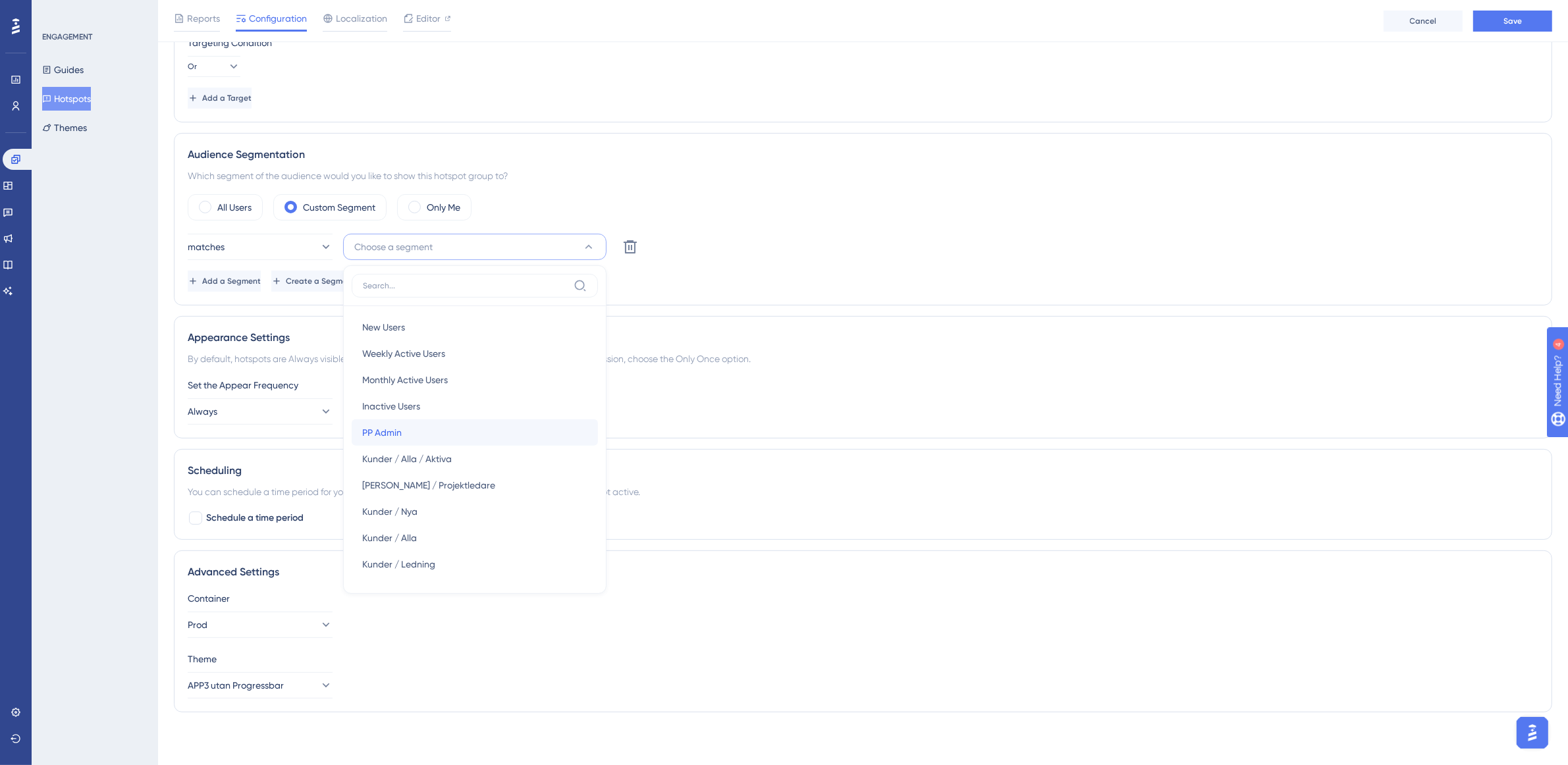
click at [449, 438] on div "PP Admin PP Admin" at bounding box center [475, 432] width 225 height 26
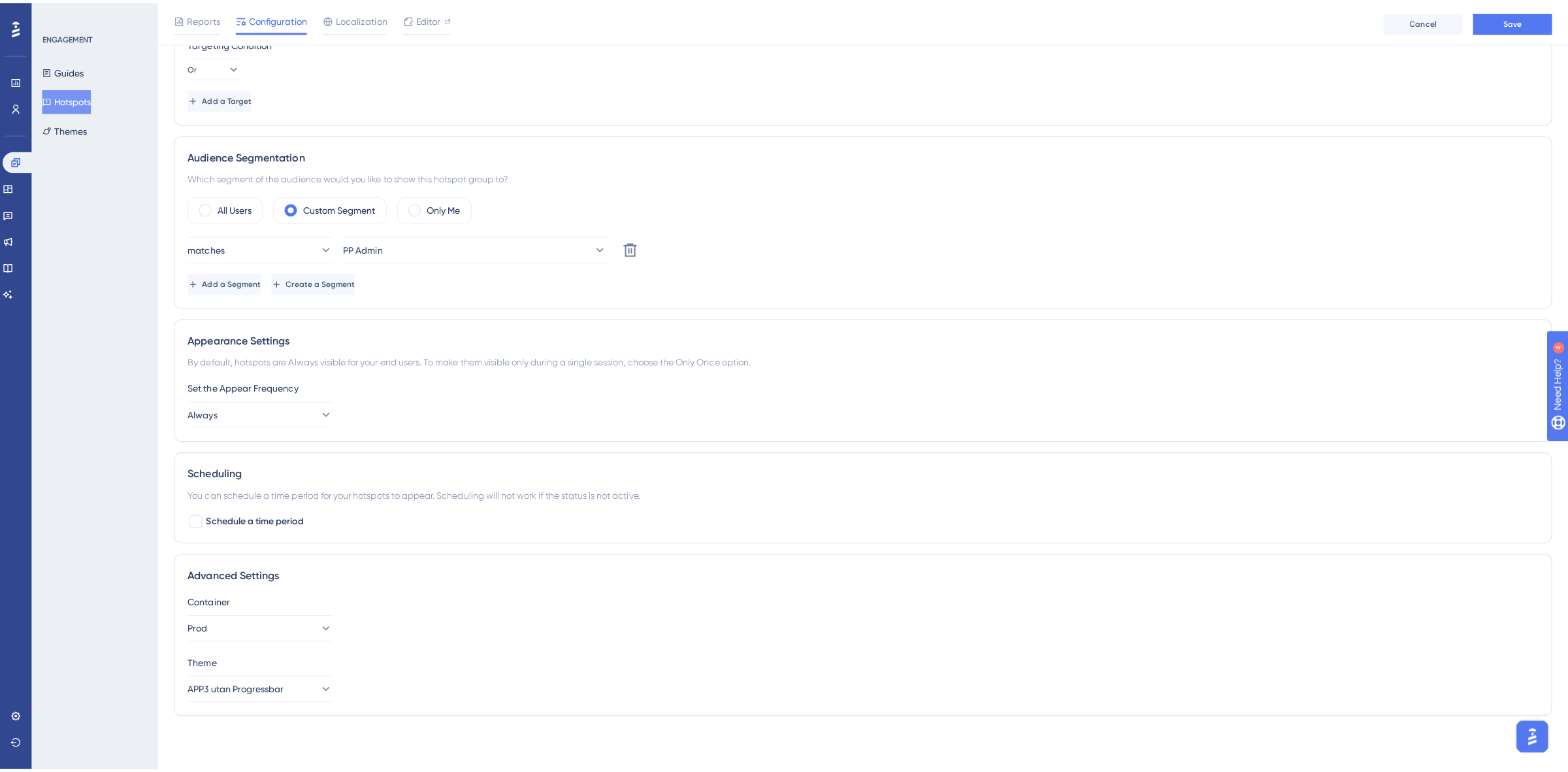
scroll to position [0, 0]
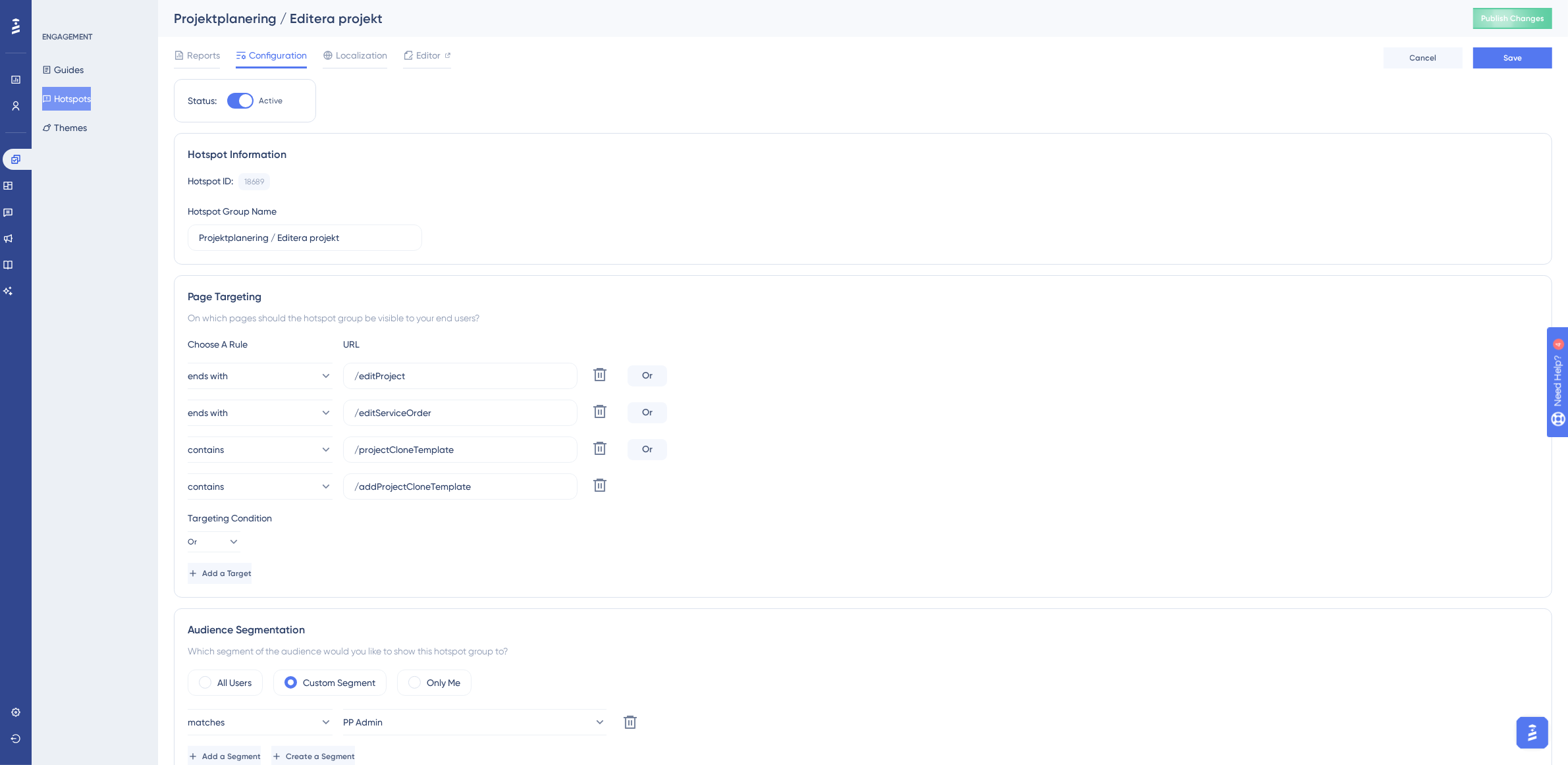
click at [1505, 71] on div "Reports Configuration Localization Editor Cancel Save" at bounding box center [863, 58] width 1378 height 42
click at [1515, 59] on span "Save" at bounding box center [1512, 57] width 18 height 10
click at [1528, 18] on span "Publish Changes" at bounding box center [1512, 18] width 63 height 10
click at [425, 61] on span "Editor" at bounding box center [428, 55] width 24 height 16
click at [274, 60] on span "Configuration" at bounding box center [278, 55] width 58 height 16
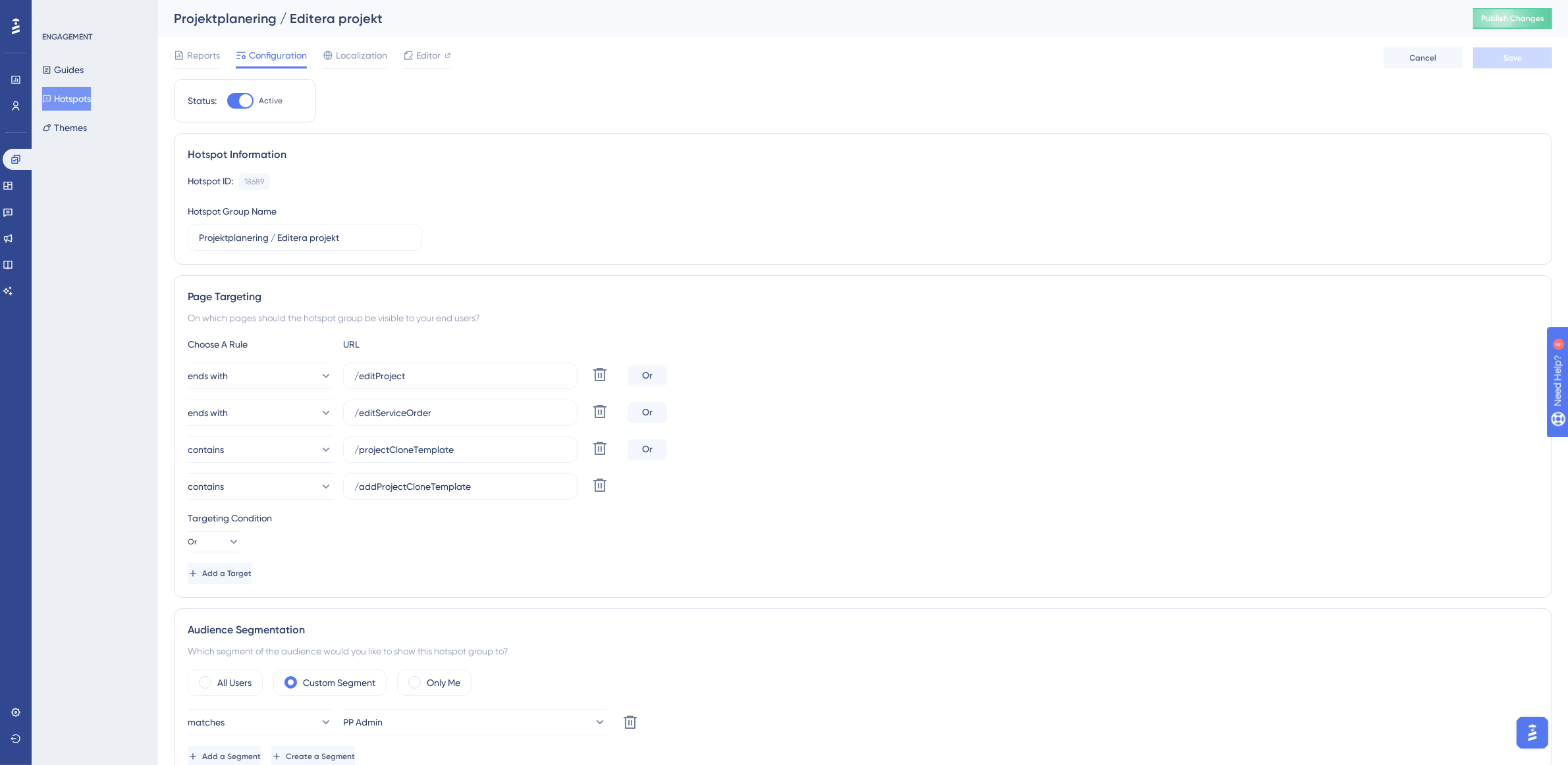
click at [50, 96] on icon at bounding box center [47, 99] width 9 height 9
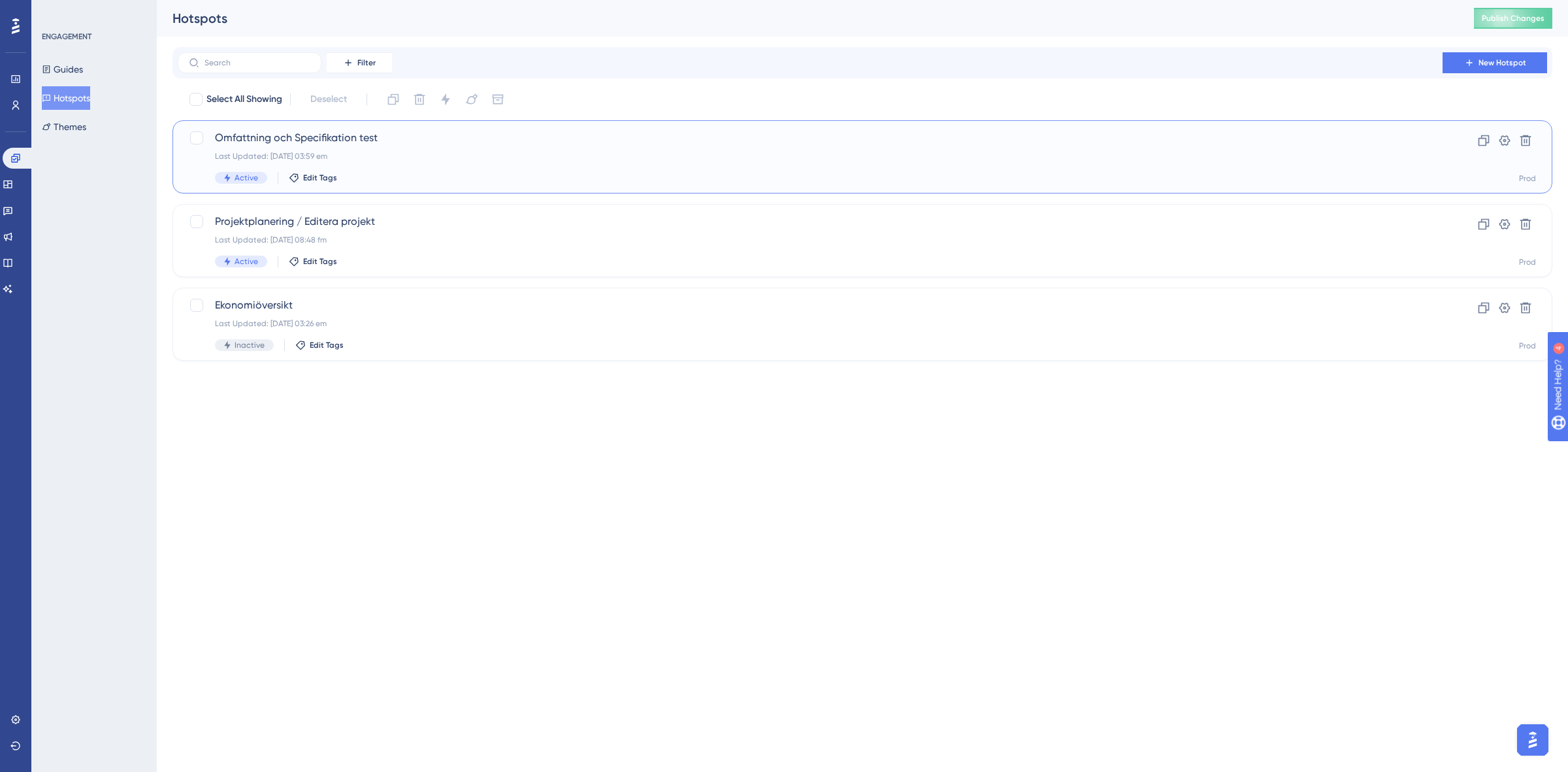
click at [533, 147] on div "Omfattning och Specifikation test Last Updated: 11 aug. 2025 03:59 em Active Ed…" at bounding box center [811, 157] width 1190 height 54
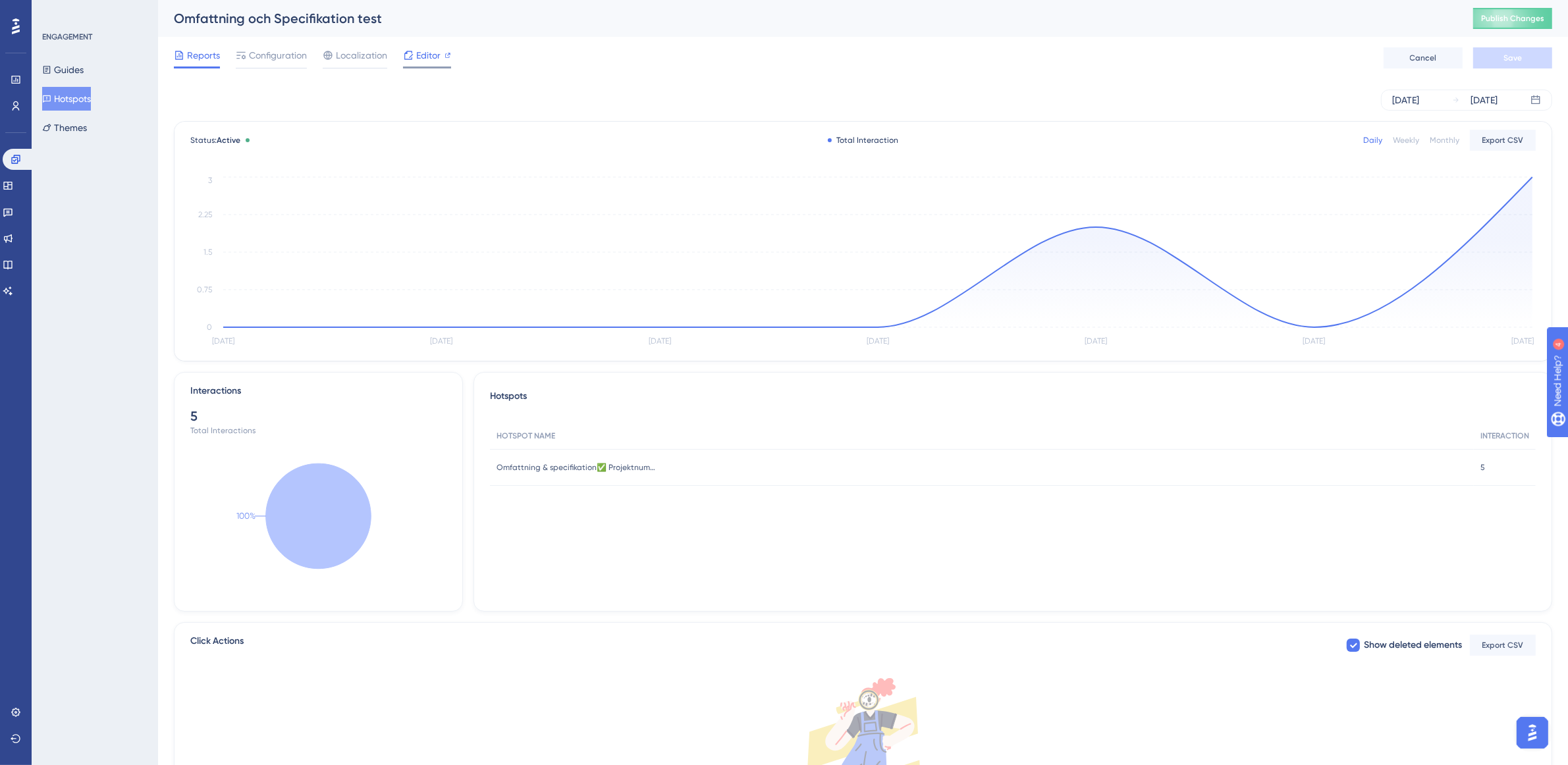
click at [407, 55] on icon at bounding box center [408, 55] width 10 height 10
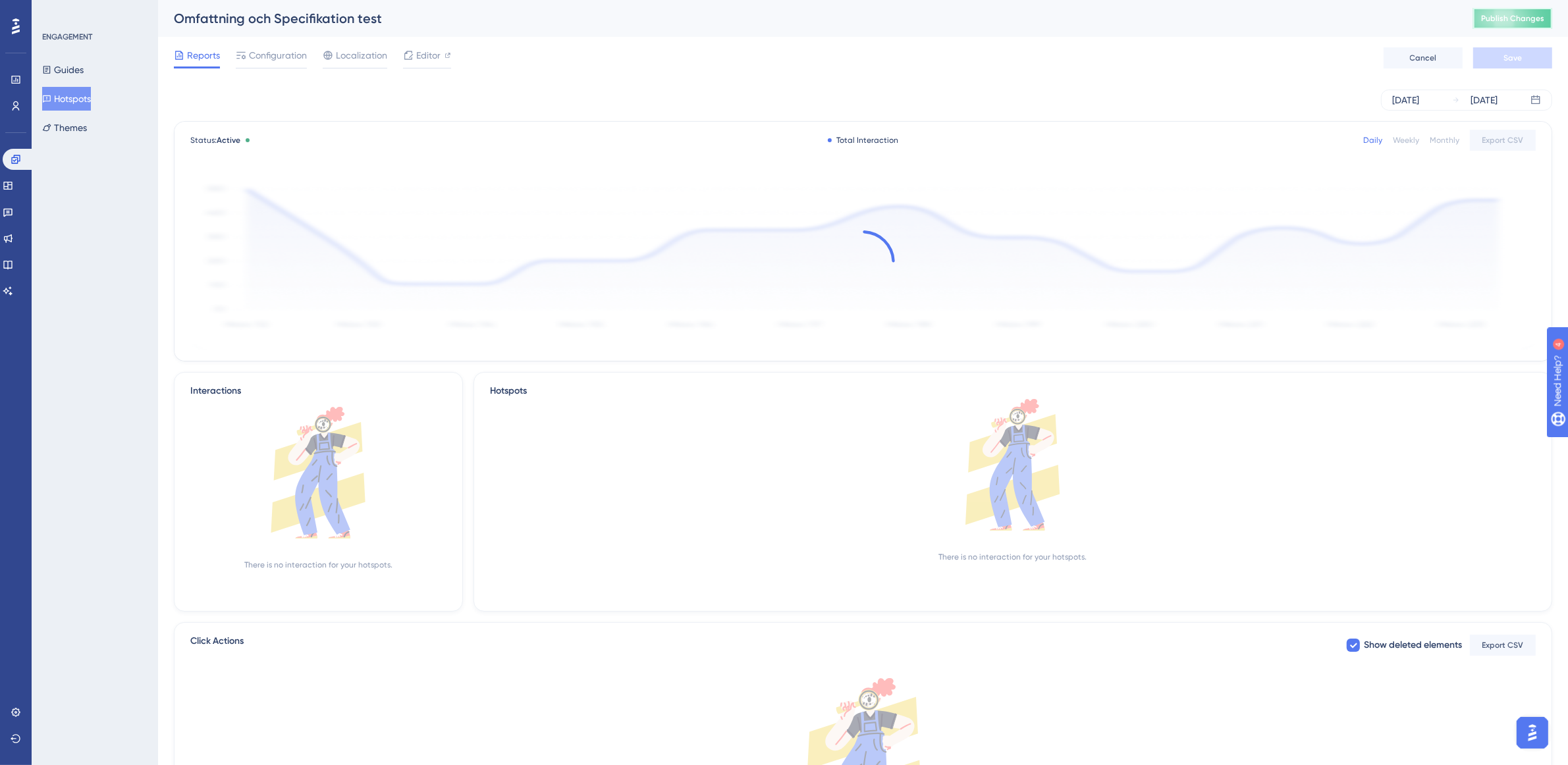
click at [1523, 15] on span "Publish Changes" at bounding box center [1512, 18] width 63 height 10
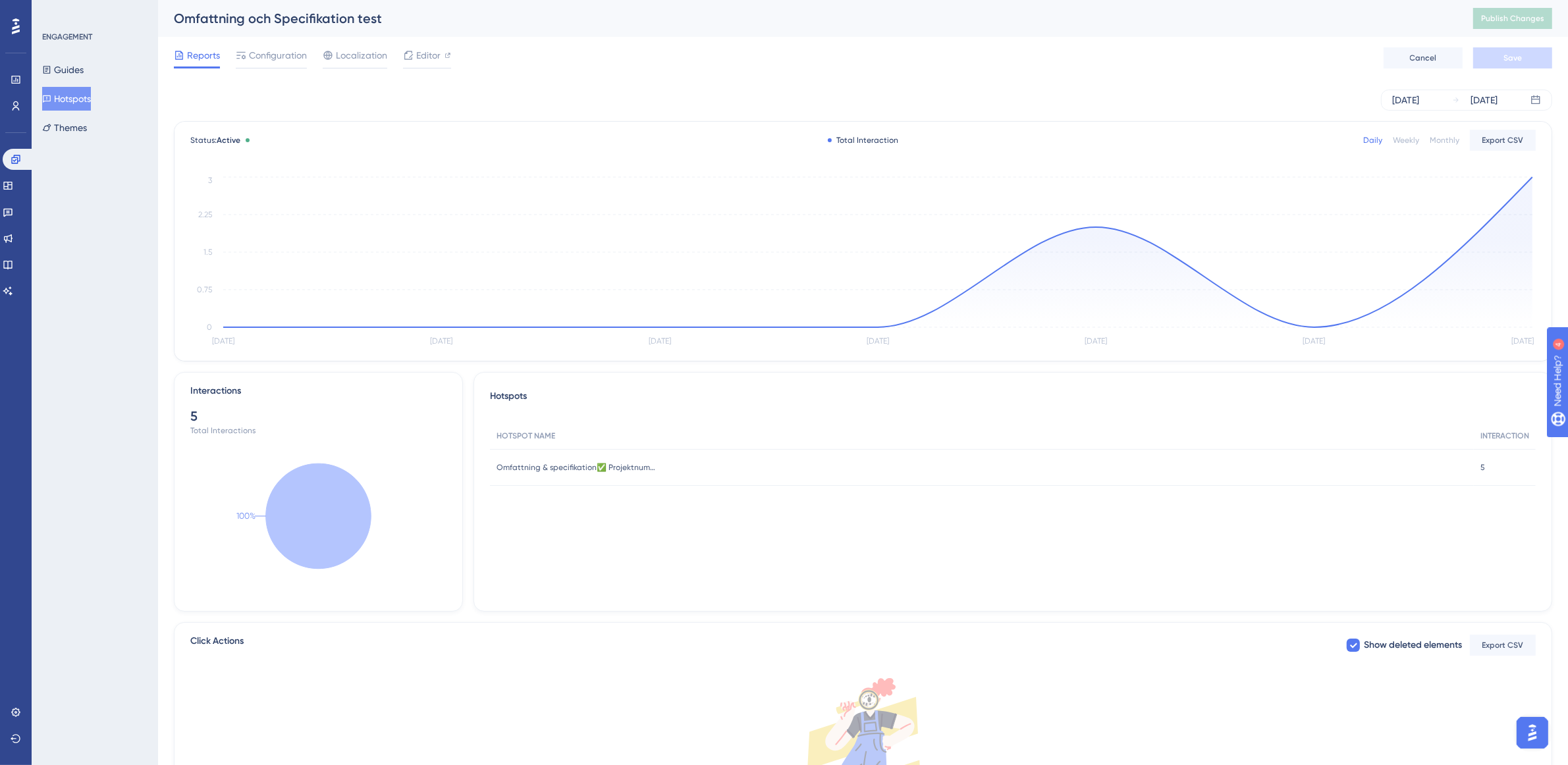
click at [105, 105] on div "Guides Hotspots Themes" at bounding box center [96, 99] width 107 height 82
click at [91, 102] on button "Hotspots" at bounding box center [67, 99] width 49 height 24
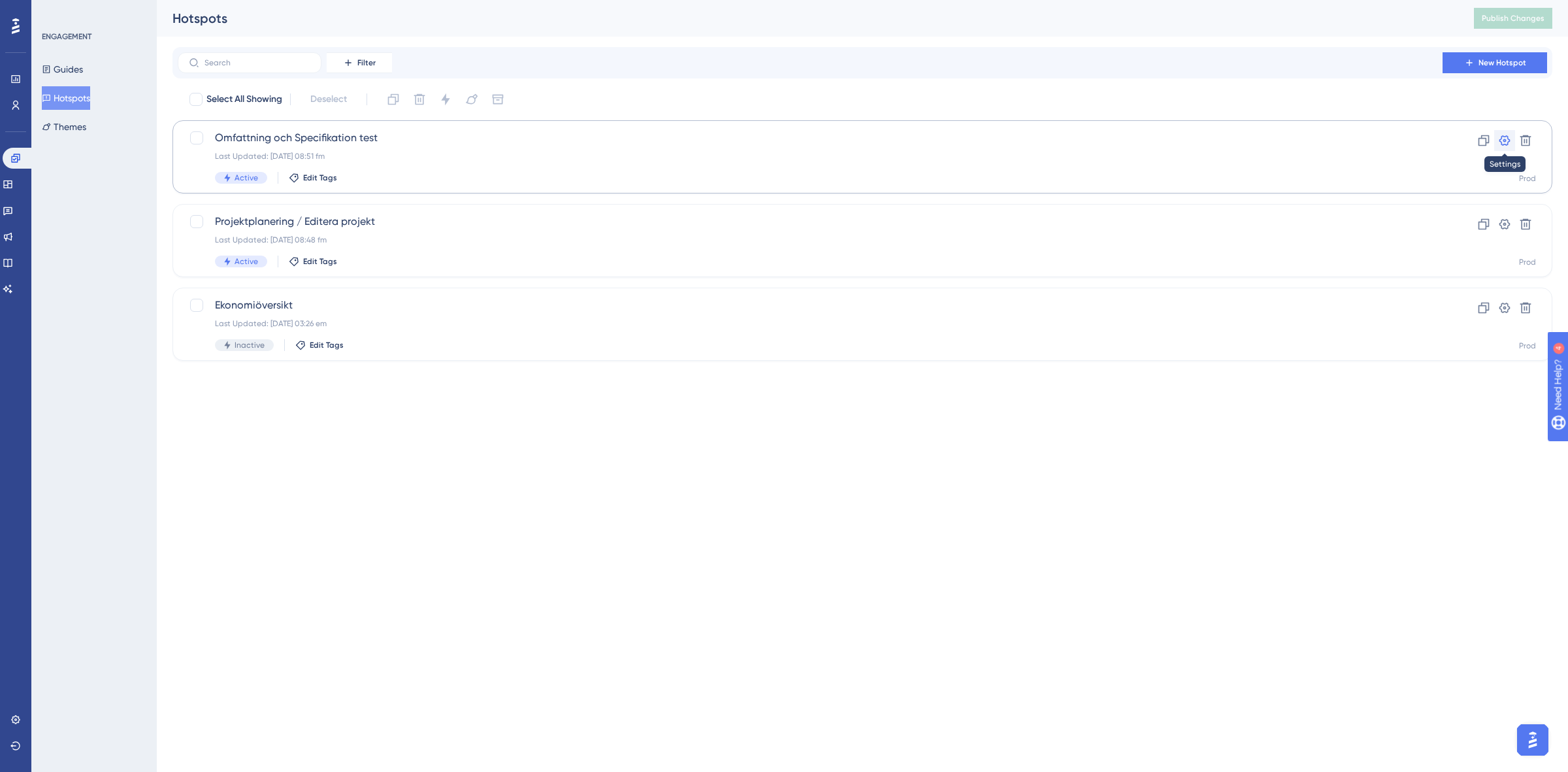
click at [1502, 144] on icon at bounding box center [1504, 141] width 13 height 13
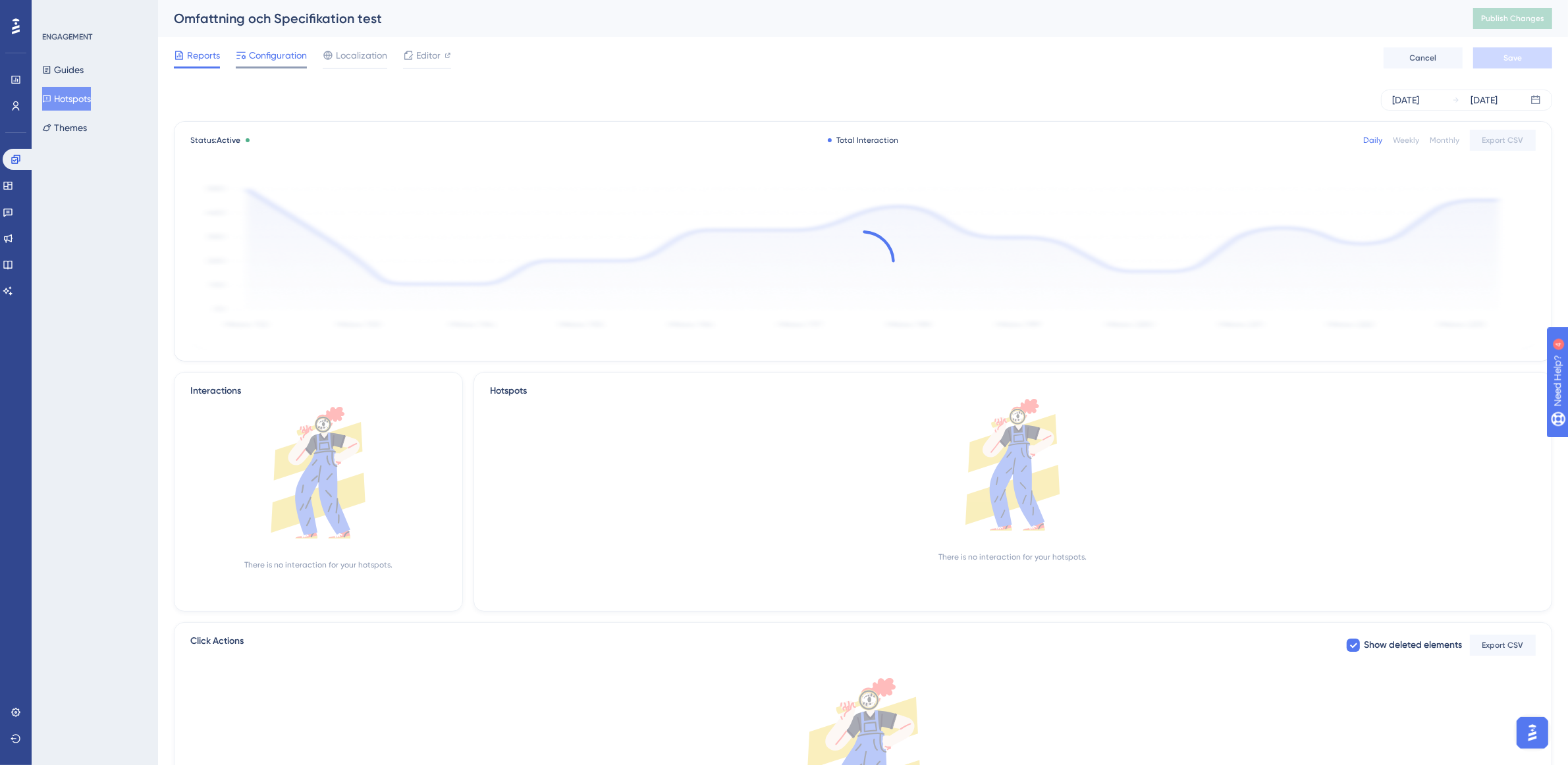
click at [274, 55] on span "Configuration" at bounding box center [278, 55] width 58 height 16
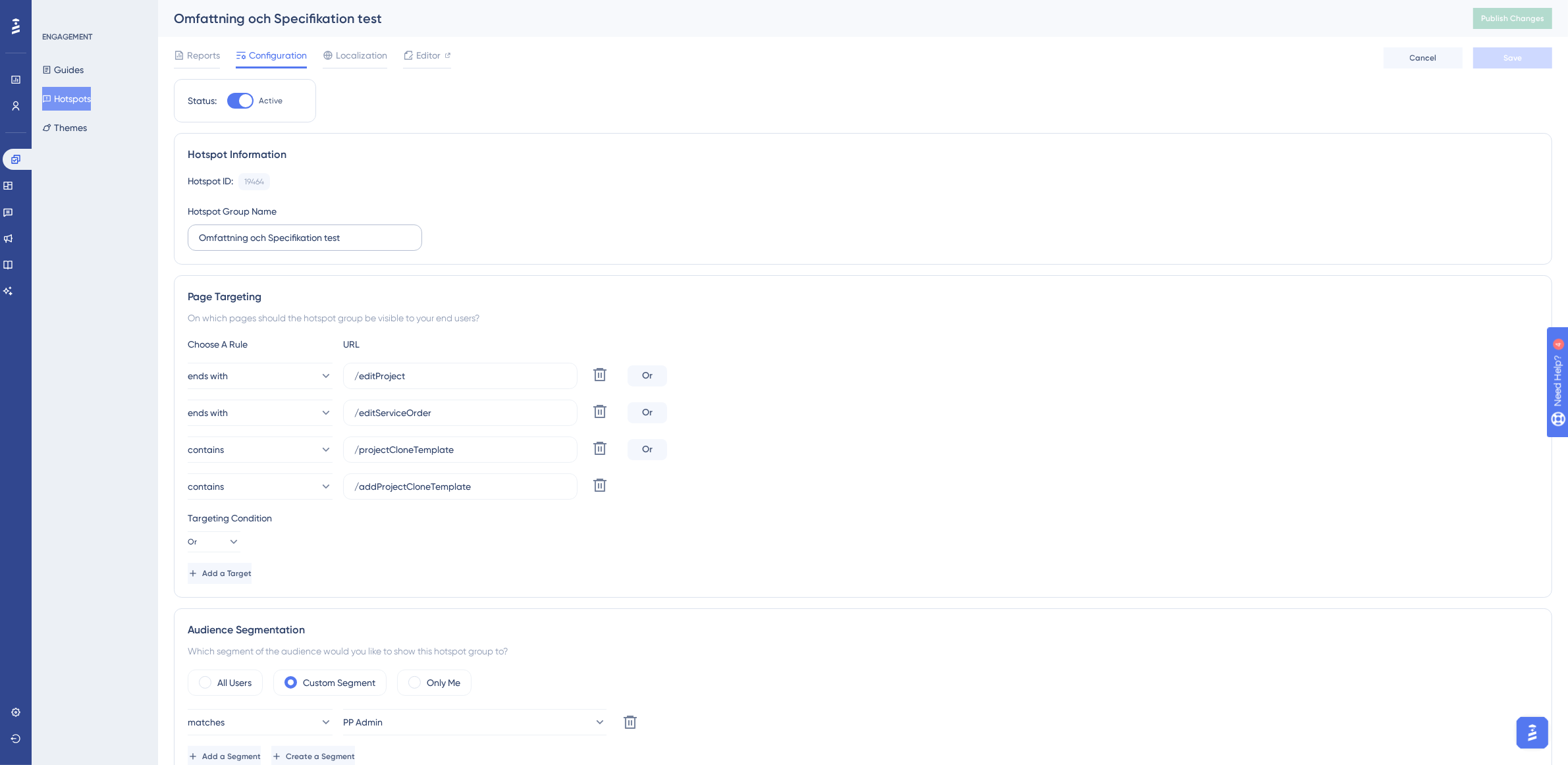
drag, startPoint x: 366, startPoint y: 253, endPoint x: 370, endPoint y: 245, distance: 8.9
click at [366, 252] on div "Hotspot Information Hotspot ID: 19464 Copy Hotspot Group Name Omfattning och Sp…" at bounding box center [863, 198] width 1378 height 131
drag, startPoint x: 370, startPoint y: 241, endPoint x: 325, endPoint y: 241, distance: 45.0
click at [325, 241] on input "Omfattning och Specifikation test" at bounding box center [305, 237] width 212 height 14
type input "Omfattning och Specifikation"
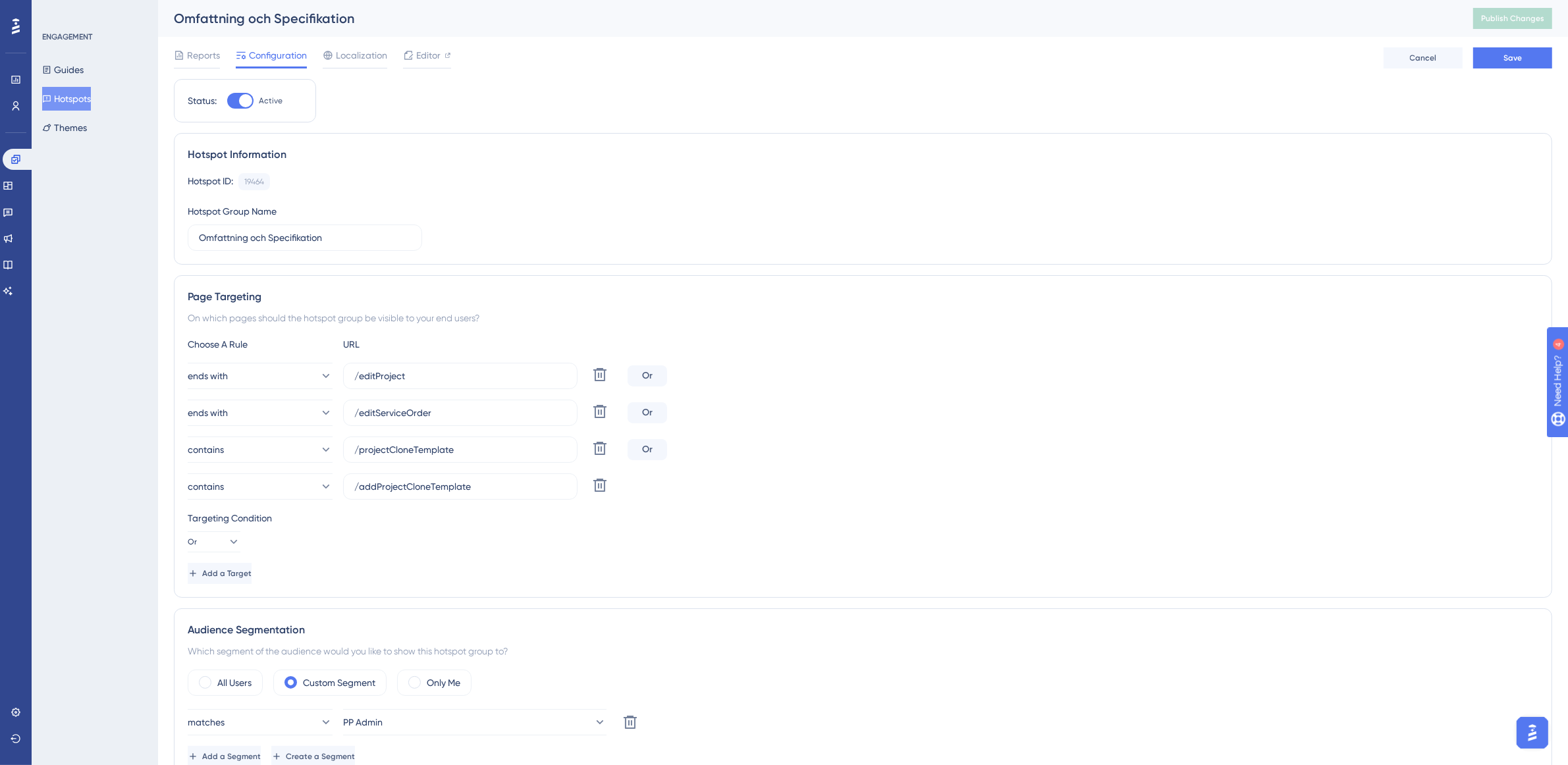
click at [63, 105] on button "Hotspots" at bounding box center [67, 99] width 49 height 24
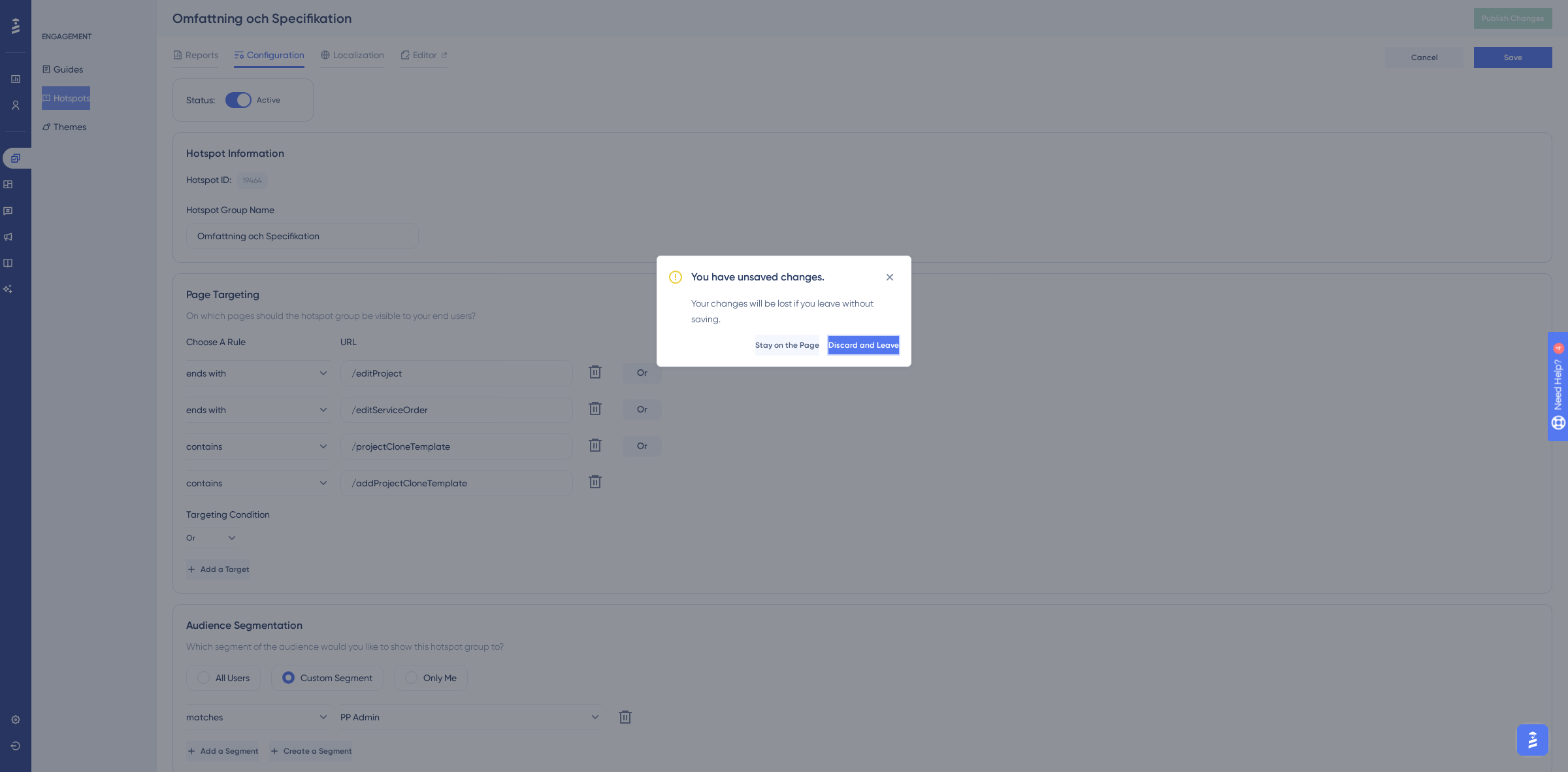
click at [854, 345] on span "Discard and Leave" at bounding box center [864, 344] width 70 height 10
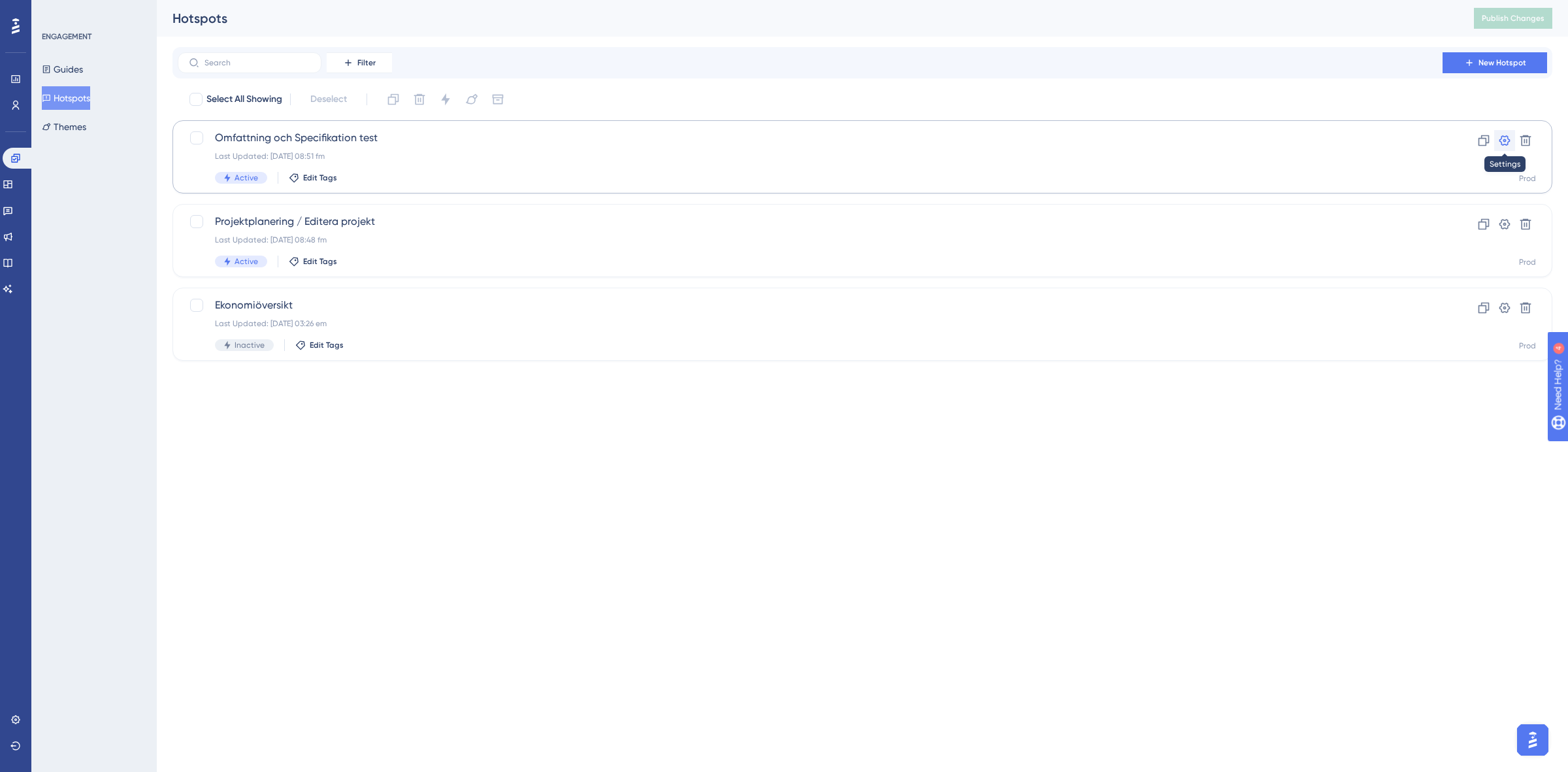
click at [1505, 144] on icon at bounding box center [1504, 141] width 13 height 13
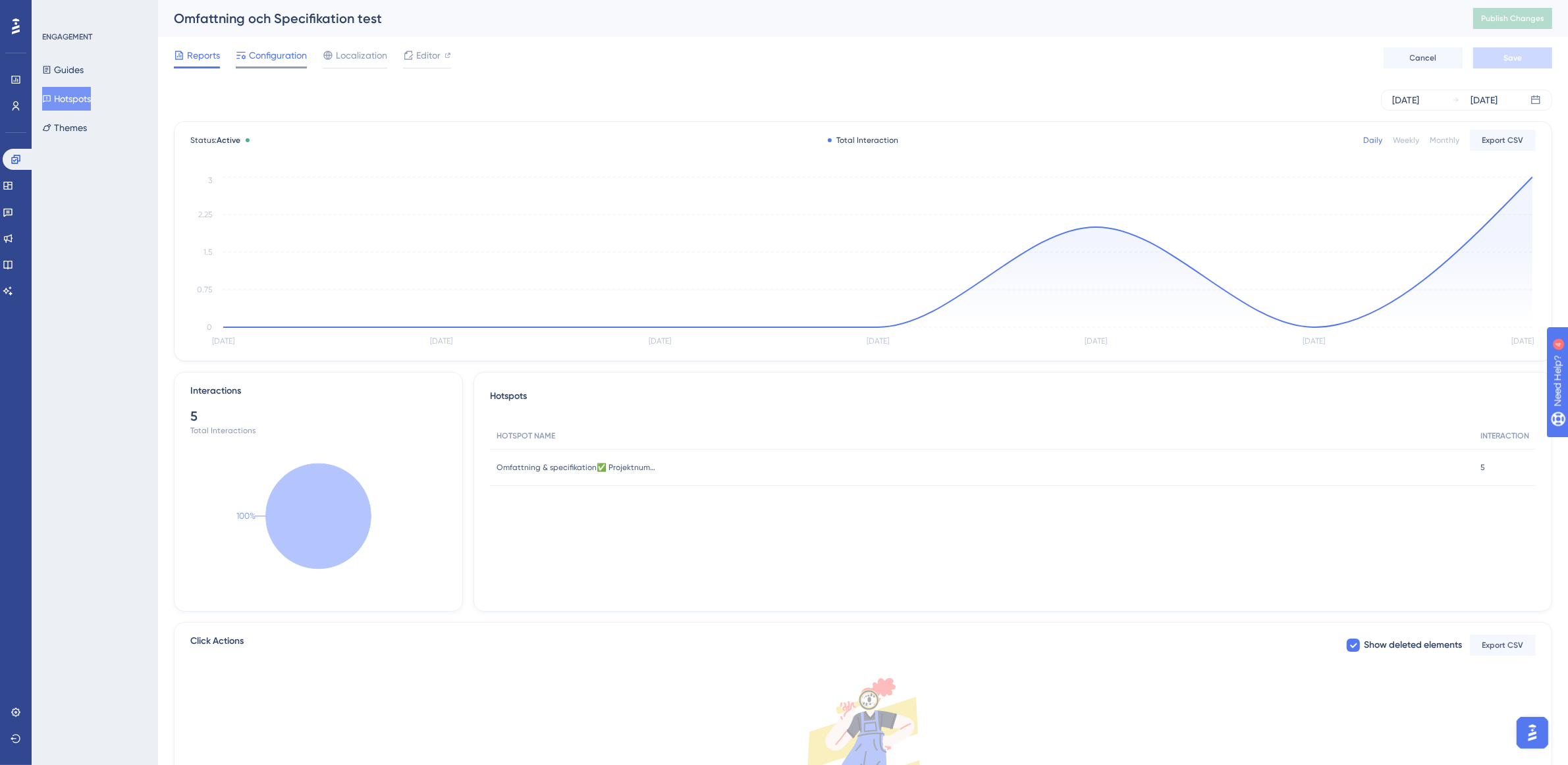
click at [288, 56] on span "Configuration" at bounding box center [278, 55] width 58 height 16
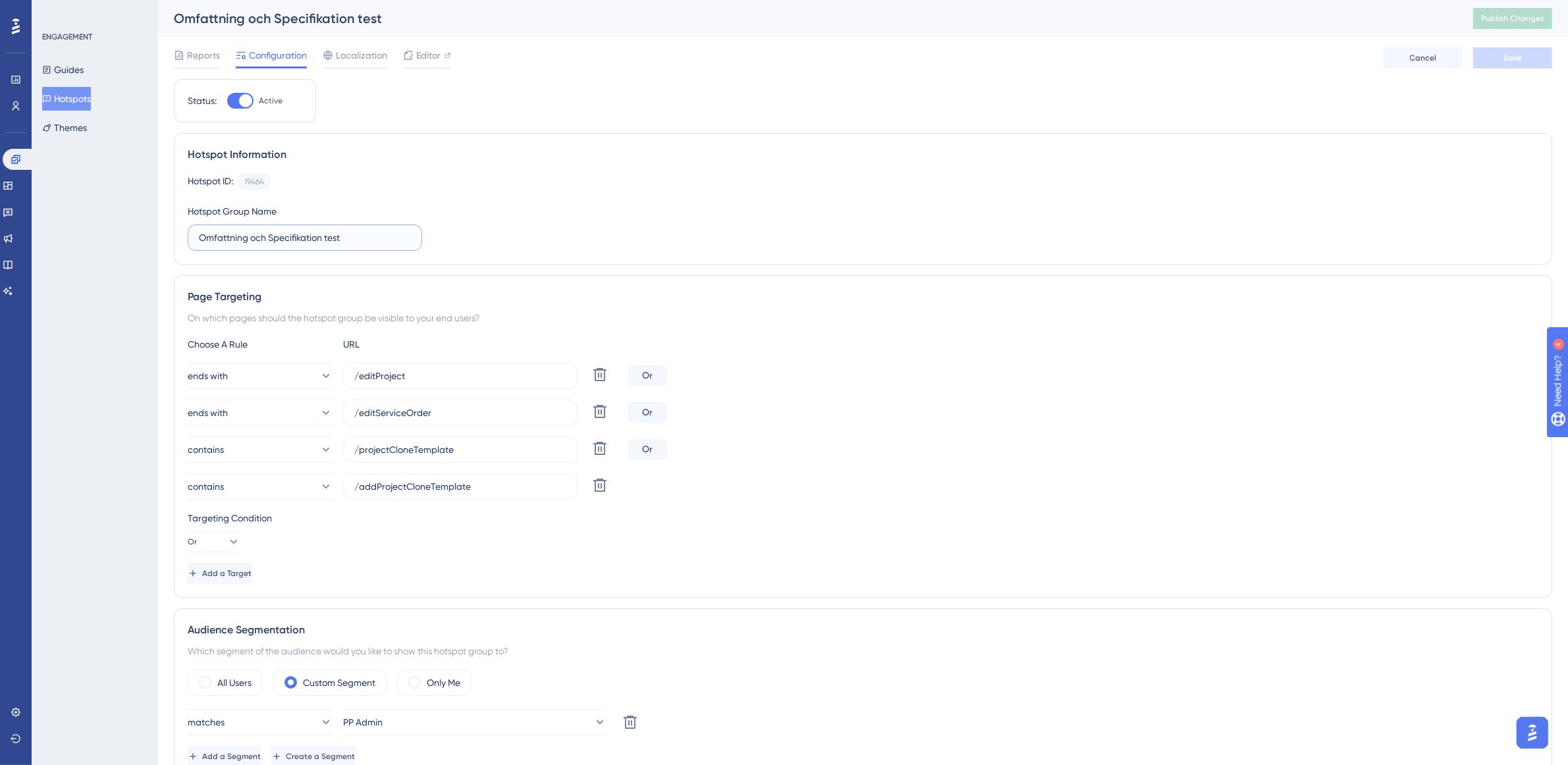
click at [344, 241] on input "Omfattning och Specifikation test" at bounding box center [305, 237] width 212 height 14
type input "Omfattning och Specifikation / Editera projekt"
click at [1505, 59] on span "Save" at bounding box center [1512, 57] width 18 height 10
click at [91, 99] on button "Hotspots" at bounding box center [67, 99] width 49 height 24
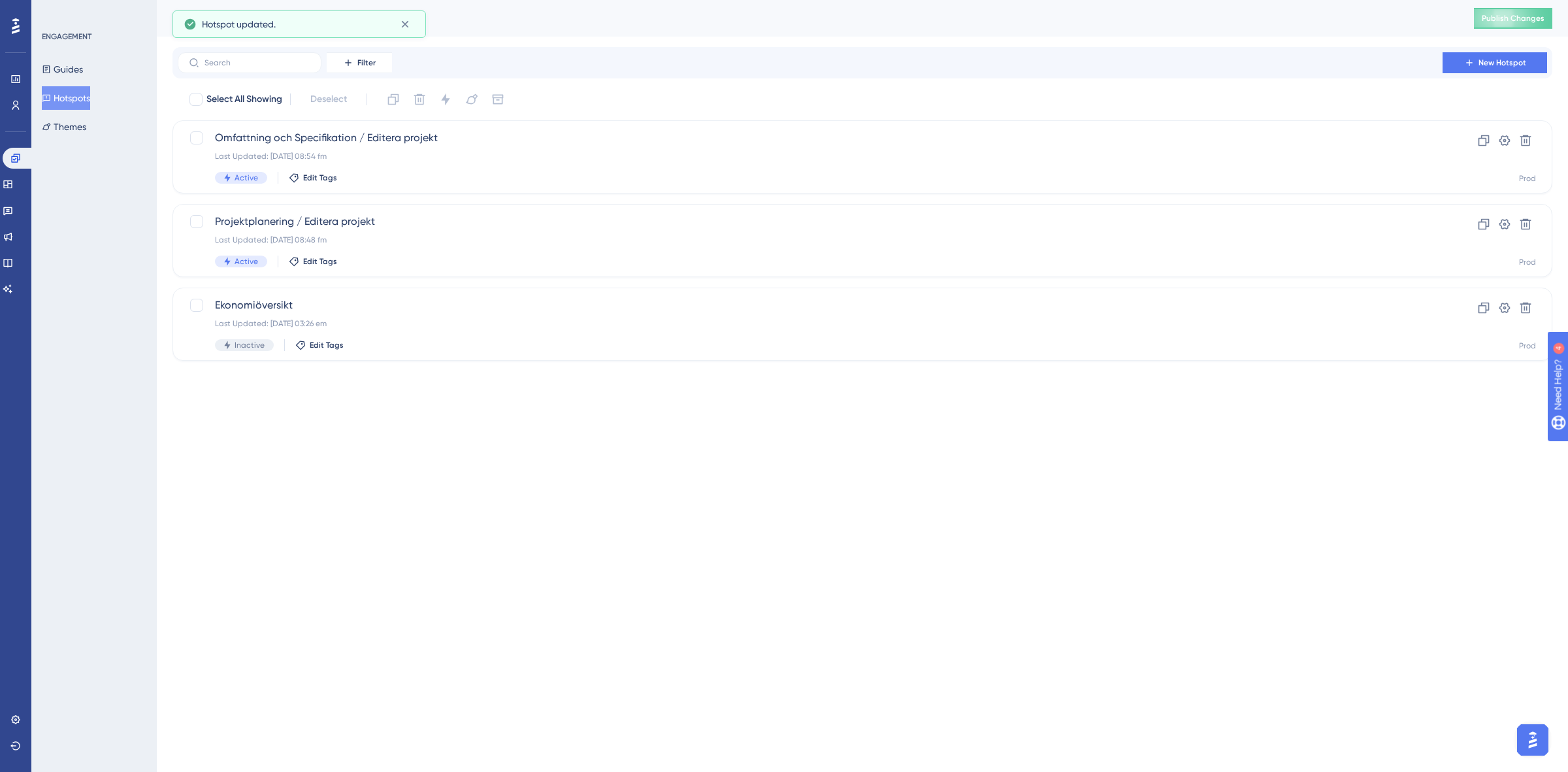
click at [132, 374] on div "ENGAGEMENT Guides Hotspots Themes" at bounding box center [94, 386] width 126 height 772
